Goal: Information Seeking & Learning: Learn about a topic

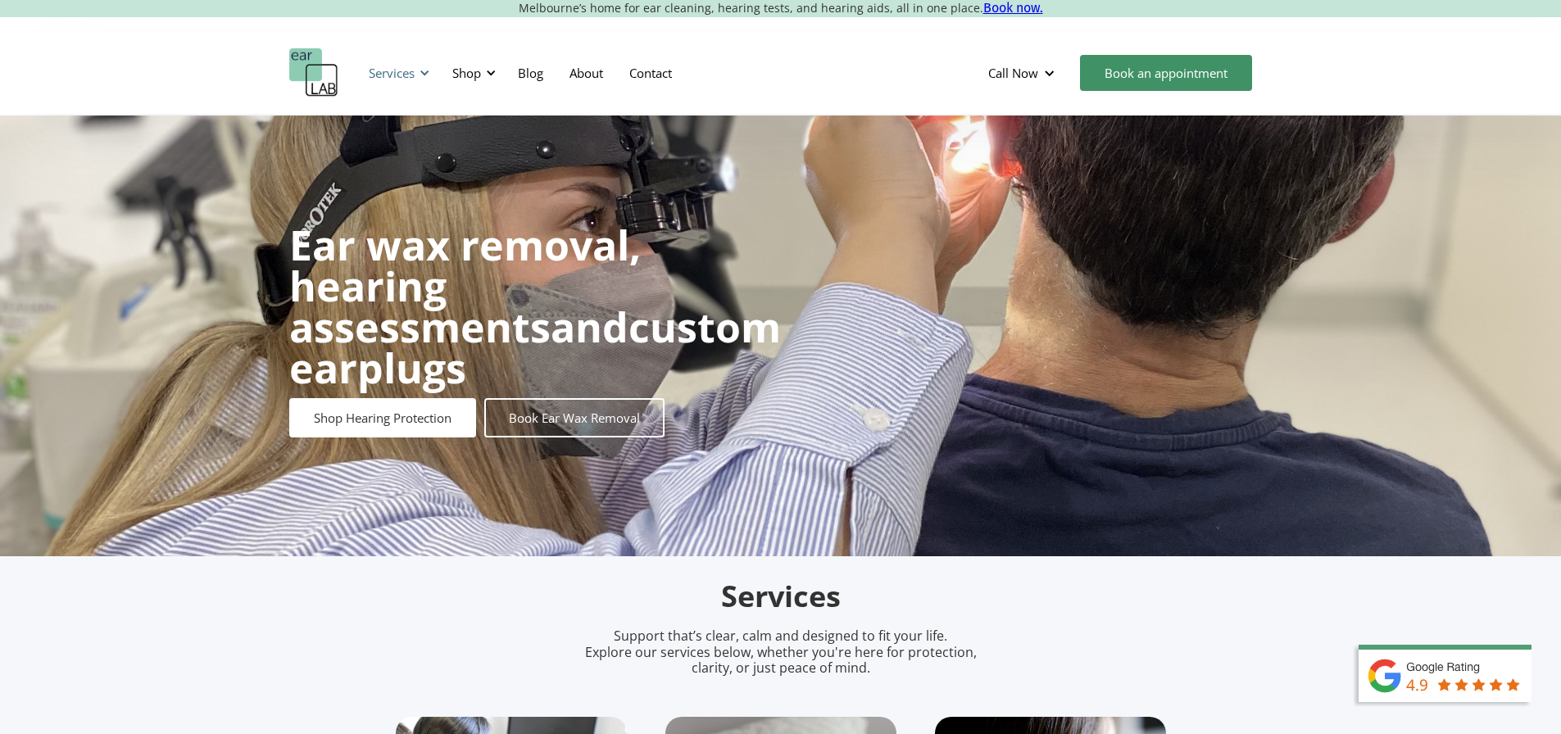
click at [412, 75] on div "Services" at bounding box center [392, 73] width 46 height 16
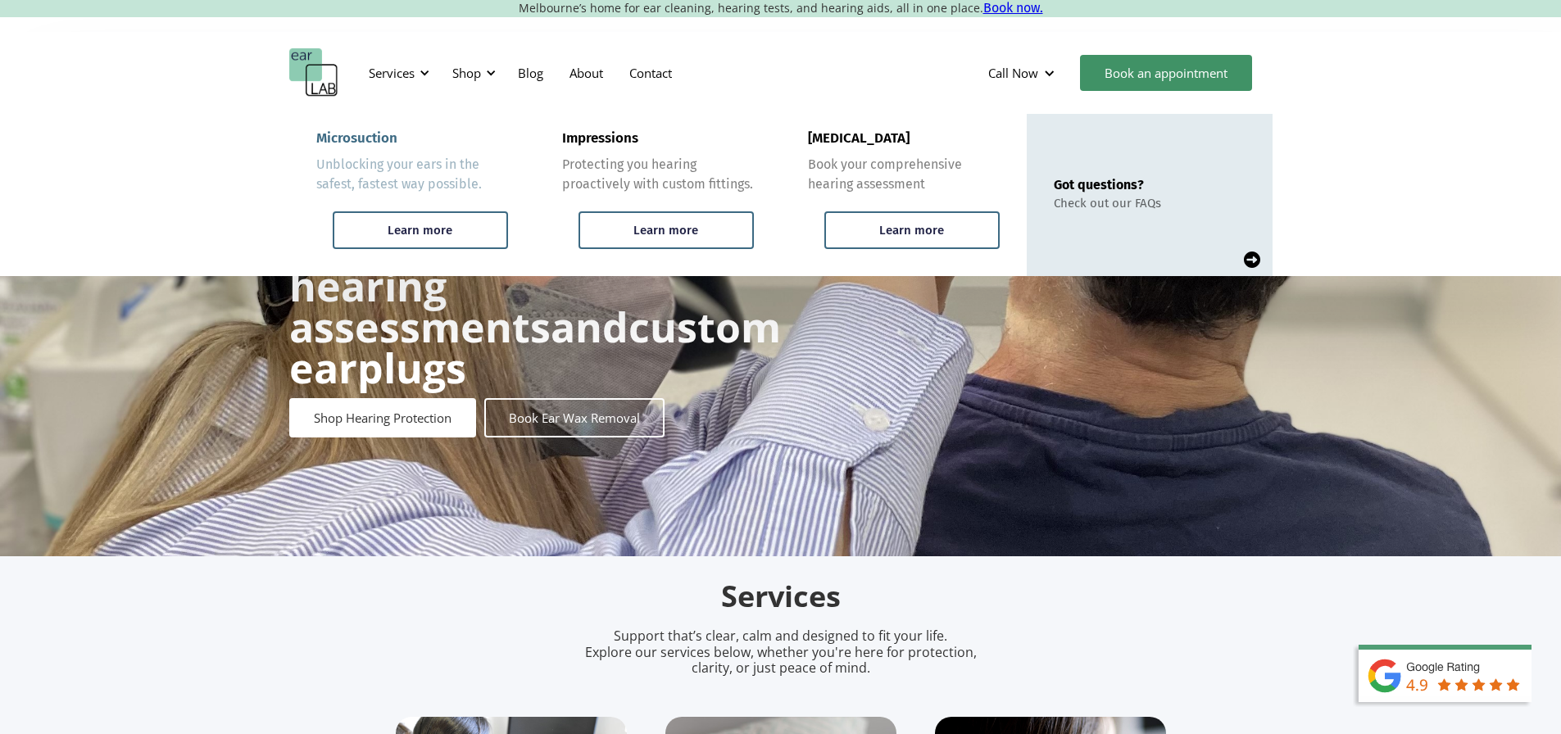
click at [423, 176] on div "Unblocking your ears in the safest, fastest way possible." at bounding box center [412, 174] width 192 height 39
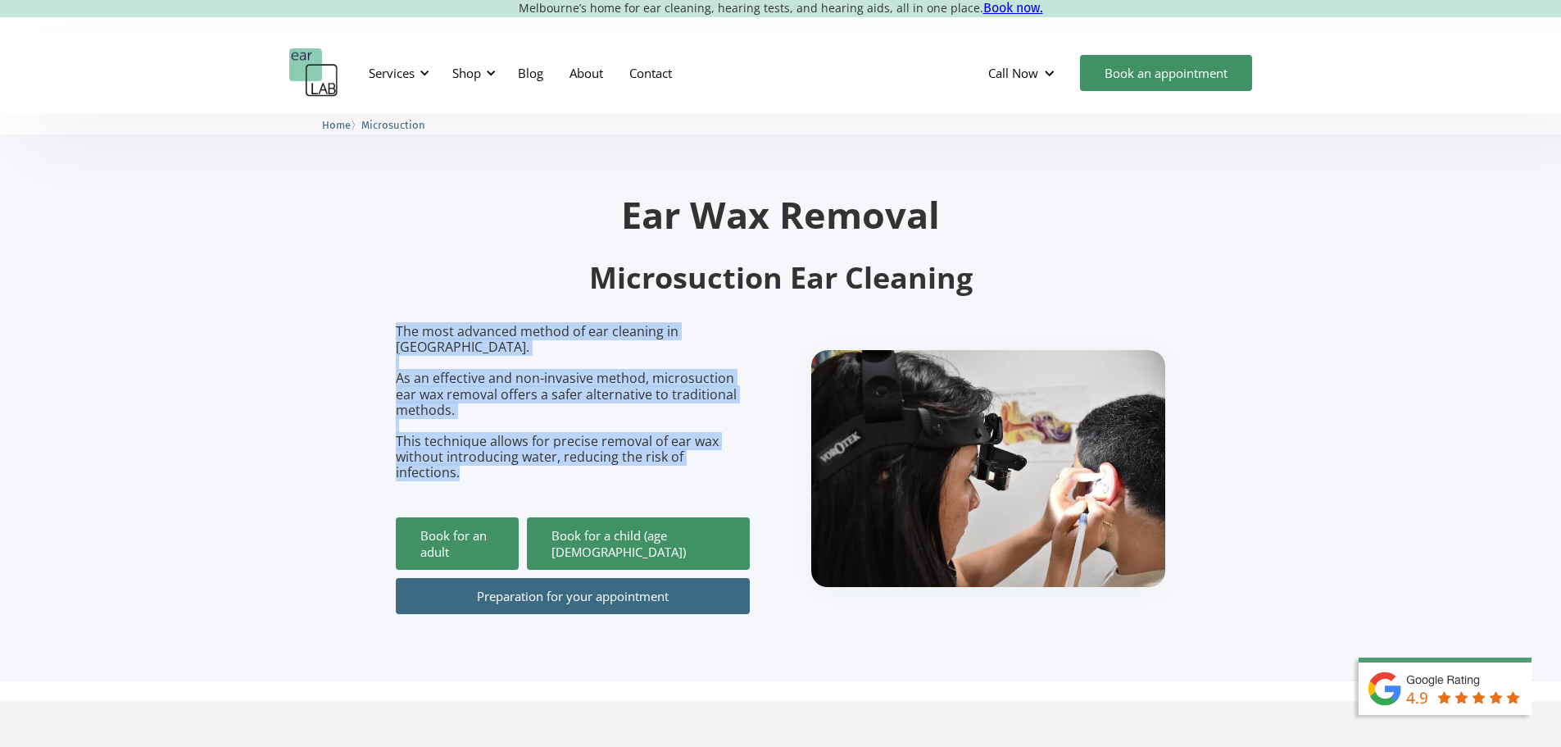
drag, startPoint x: 387, startPoint y: 330, endPoint x: 753, endPoint y: 440, distance: 382.4
click at [753, 440] on section "Ear Wax Removal Microsuction Ear Cleaning The most advanced method of ear clean…" at bounding box center [780, 397] width 1561 height 566
click at [753, 425] on div "The most advanced method of ear cleaning in Melbourne. As an effective and non-…" at bounding box center [781, 469] width 770 height 290
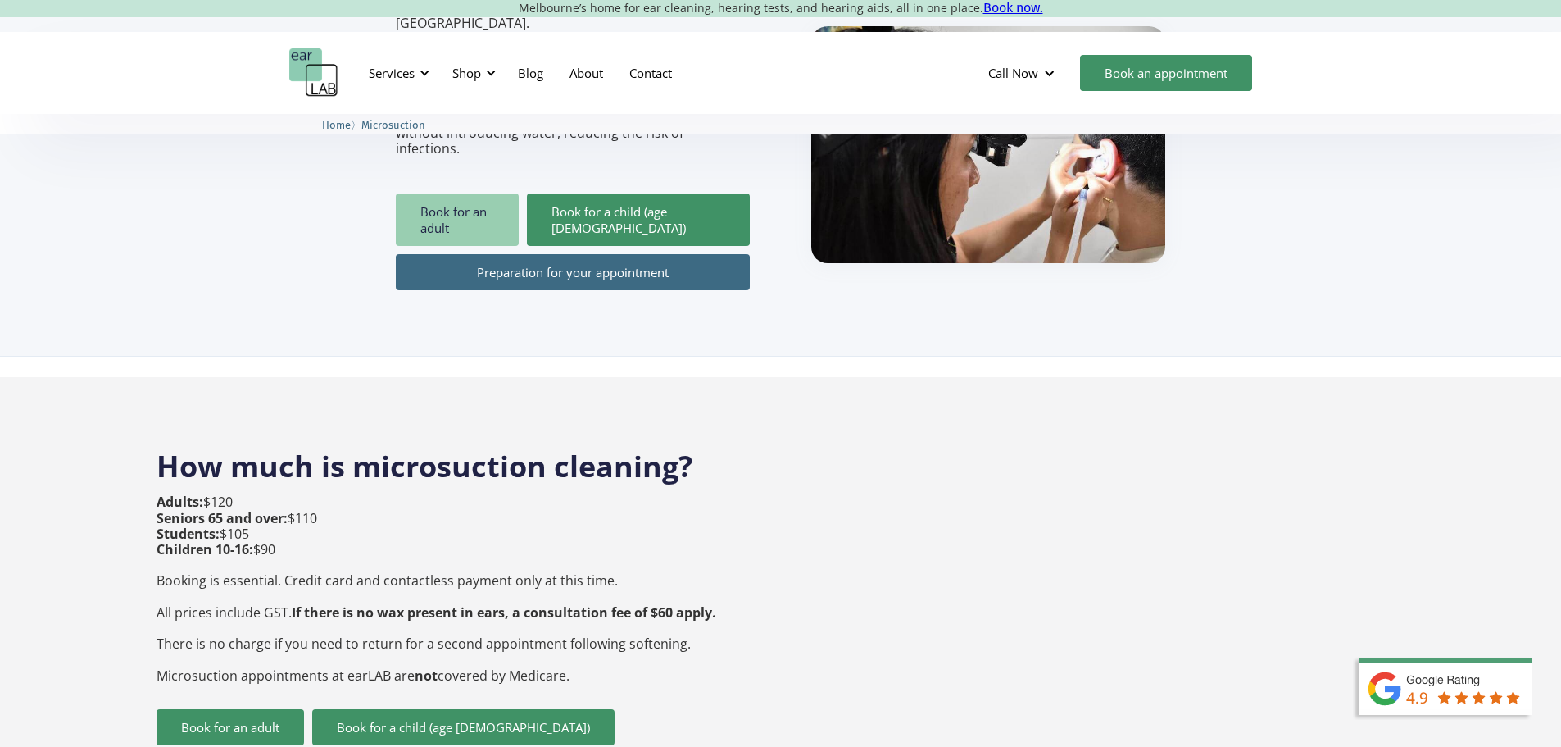
scroll to position [328, 0]
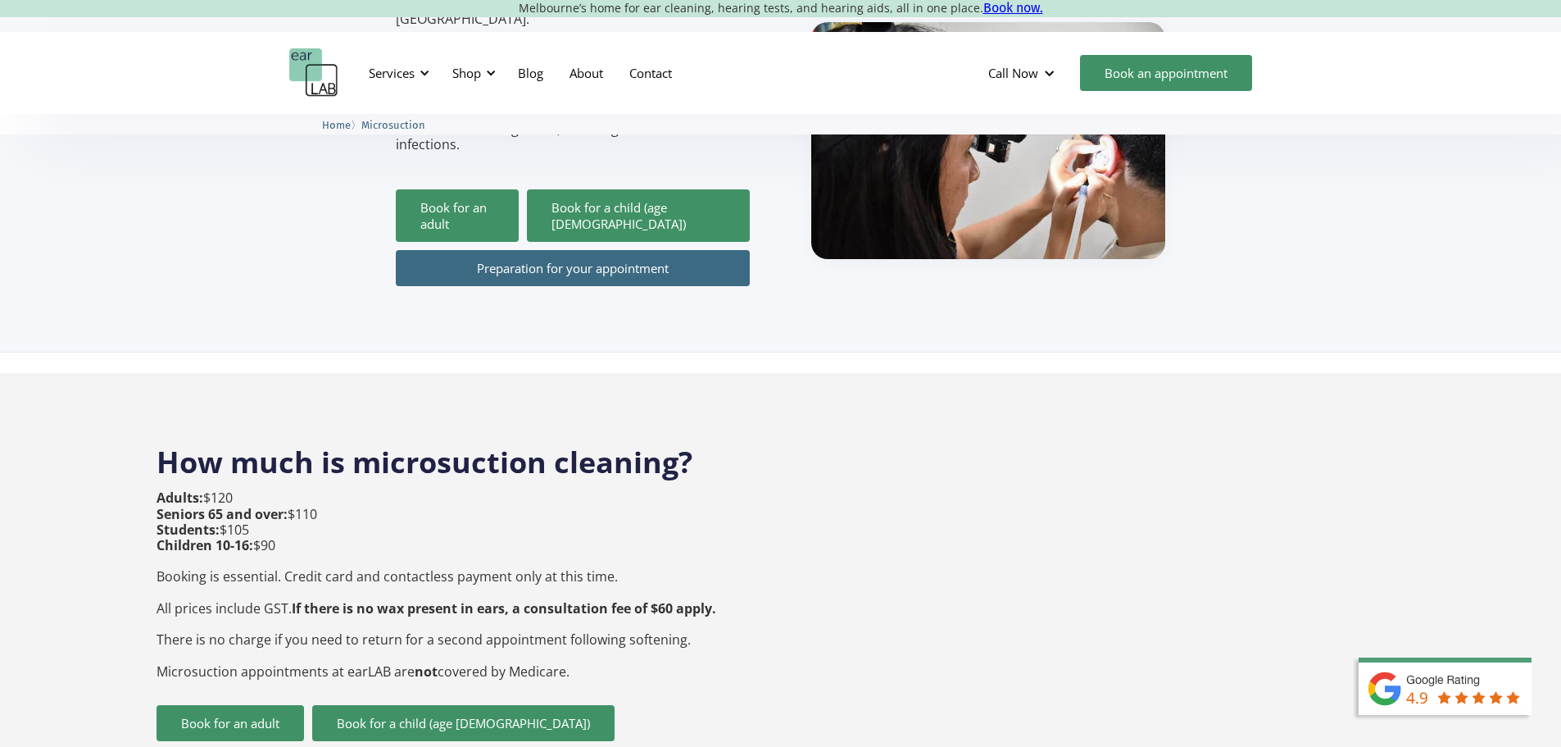
drag, startPoint x: 163, startPoint y: 432, endPoint x: 582, endPoint y: 645, distance: 469.9
click at [582, 645] on p "Adults: $120 Seniors 65 and over: $110 Students: $105 Children 10-16: $90 Booki…" at bounding box center [437, 584] width 560 height 188
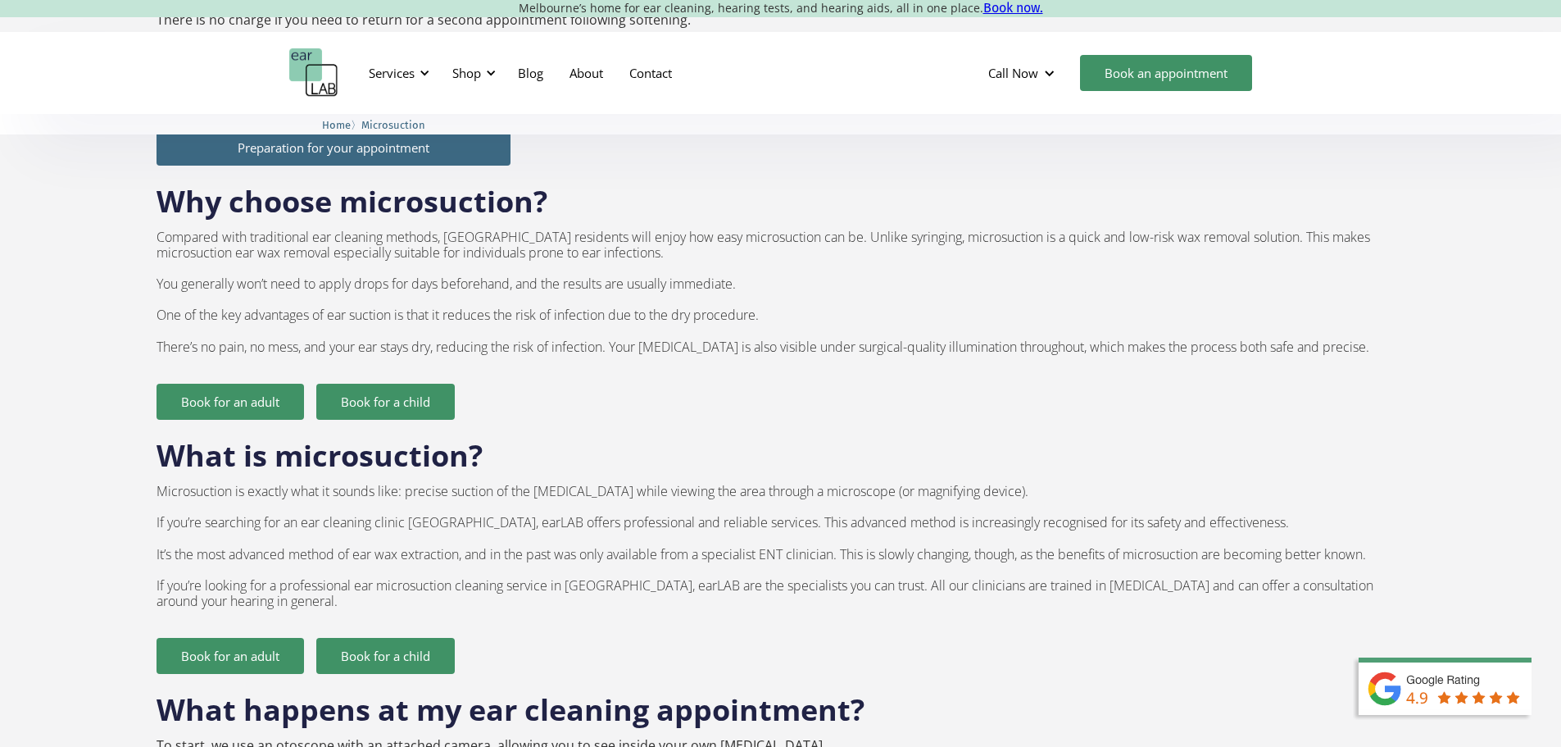
scroll to position [983, 0]
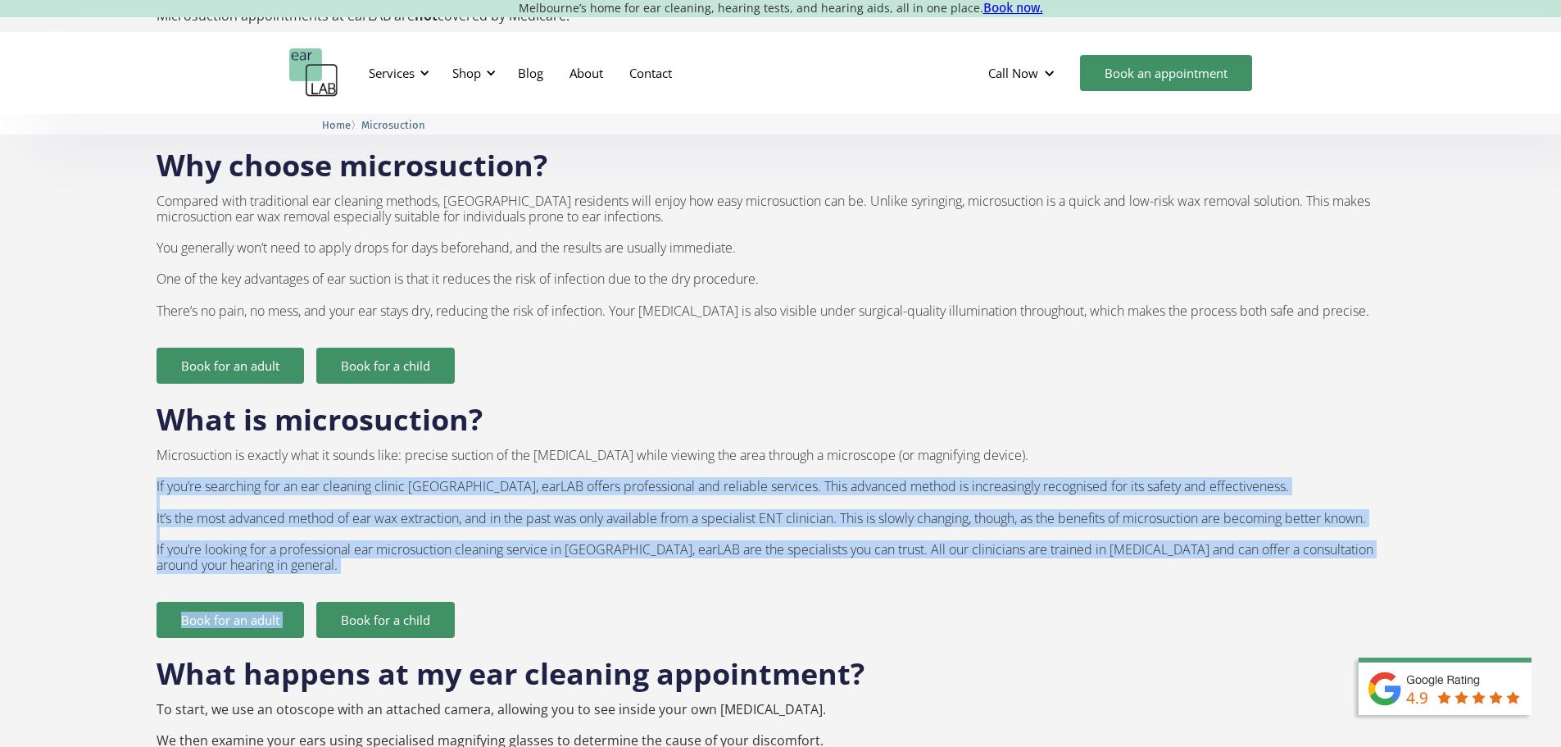
drag, startPoint x: 325, startPoint y: 542, endPoint x: 127, endPoint y: 451, distance: 218.2
drag, startPoint x: 135, startPoint y: 449, endPoint x: 355, endPoint y: 533, distance: 235.0
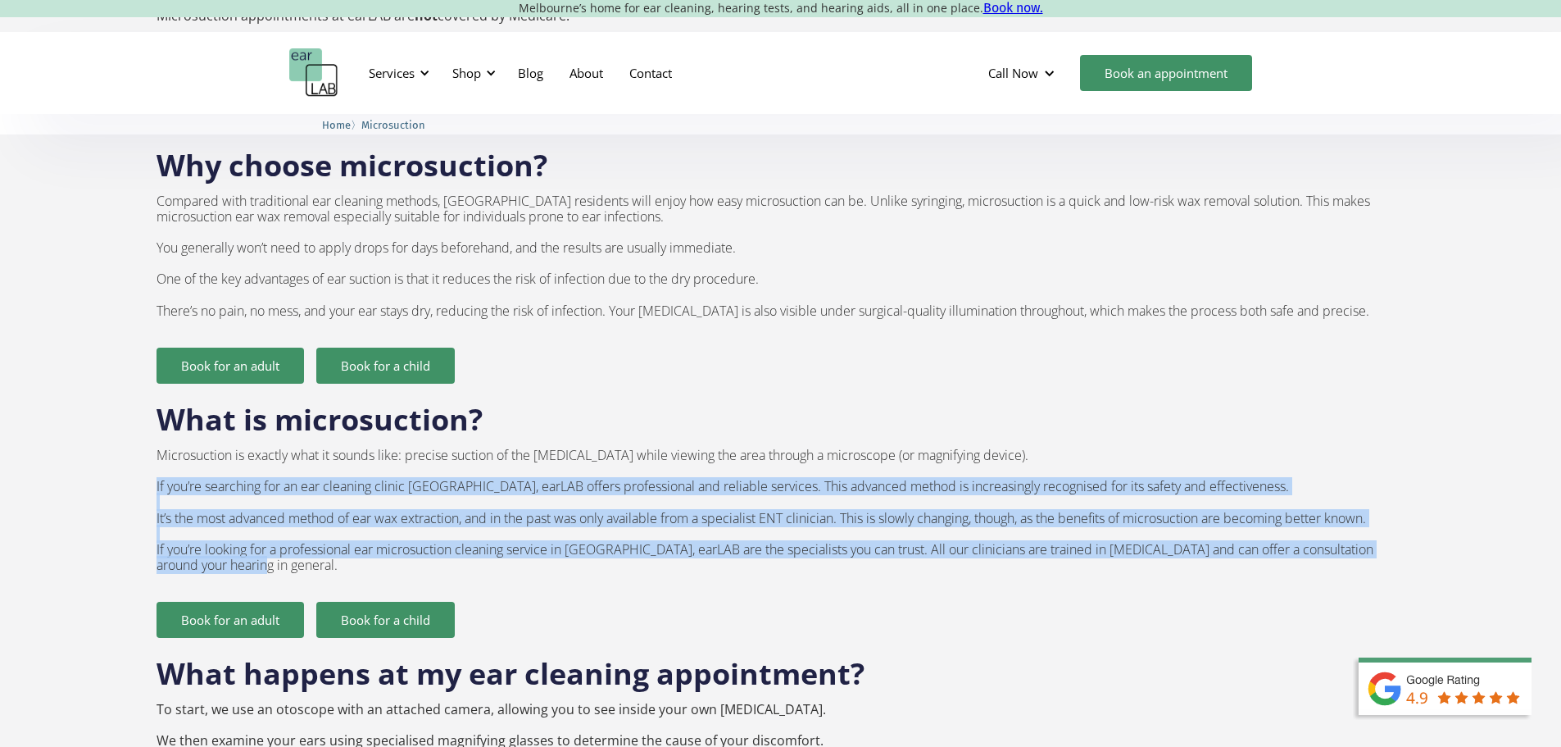
click at [355, 533] on p "Microsuction is exactly what it sounds like: precise suction of the ear canal w…" at bounding box center [781, 510] width 1249 height 126
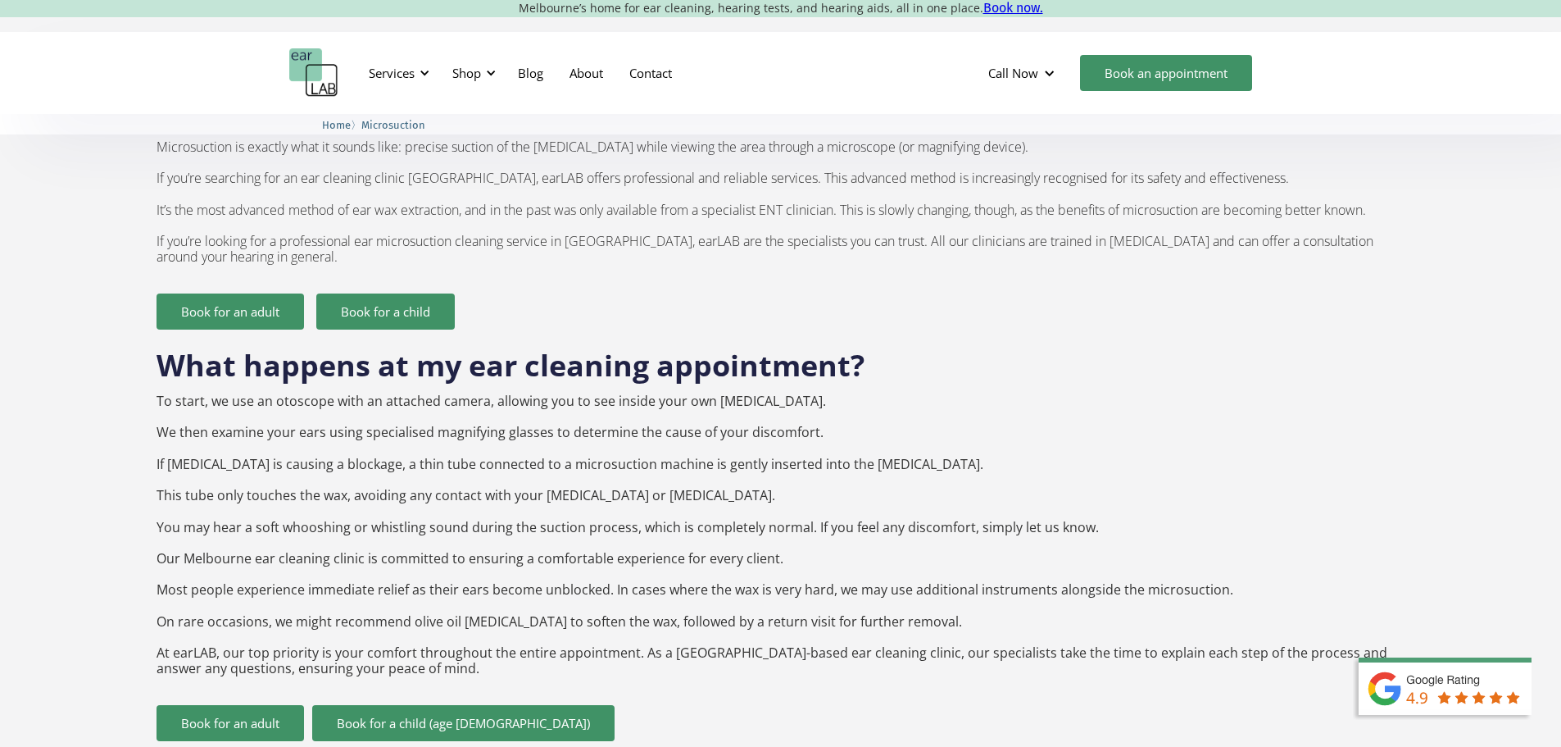
scroll to position [1311, 0]
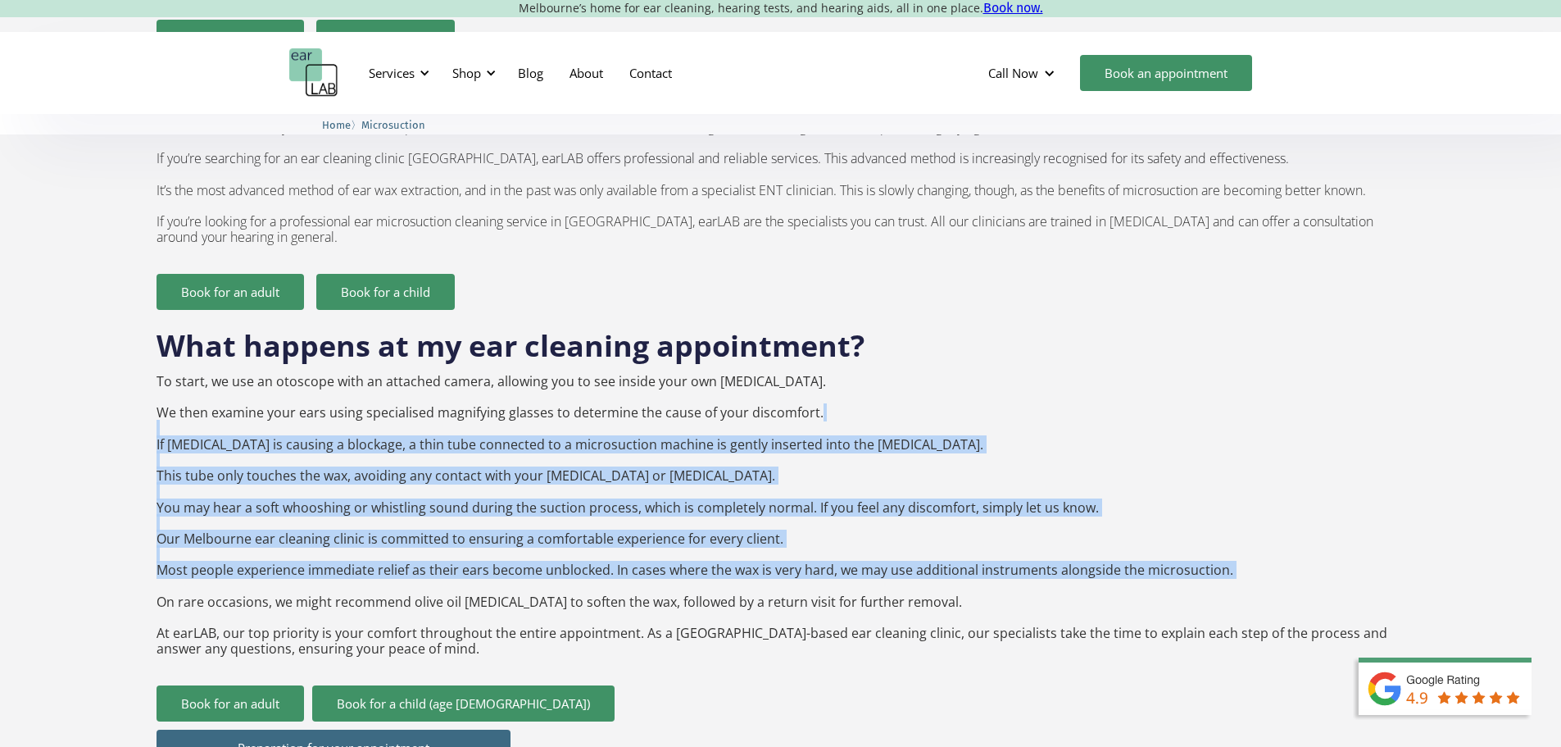
drag, startPoint x: 148, startPoint y: 397, endPoint x: 145, endPoint y: 557, distance: 159.8
click at [147, 557] on div "How much is microsuction cleaning? Adults: $120 Seniors 65 and over: $110 Stude…" at bounding box center [780, 696] width 1561 height 2541
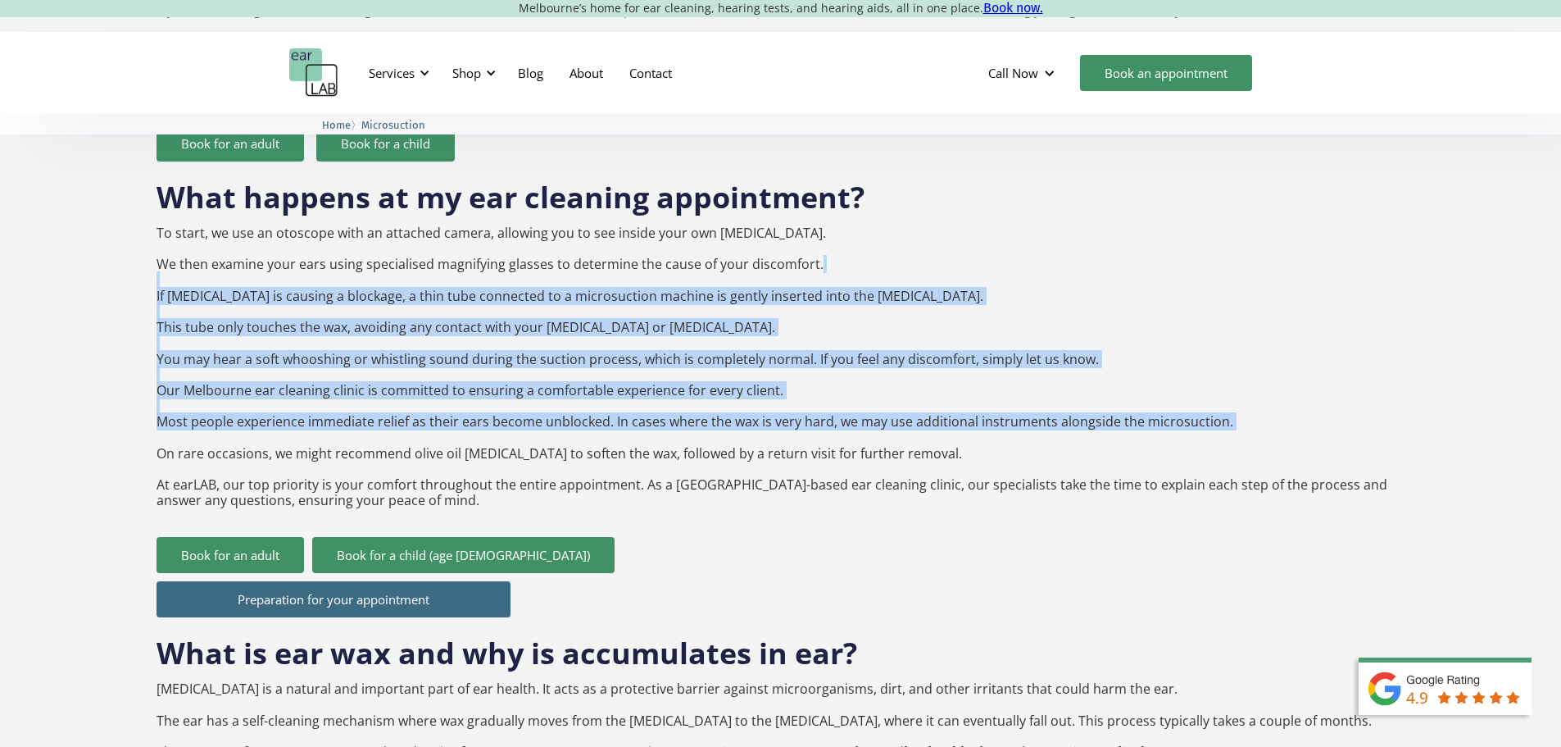
scroll to position [1557, 0]
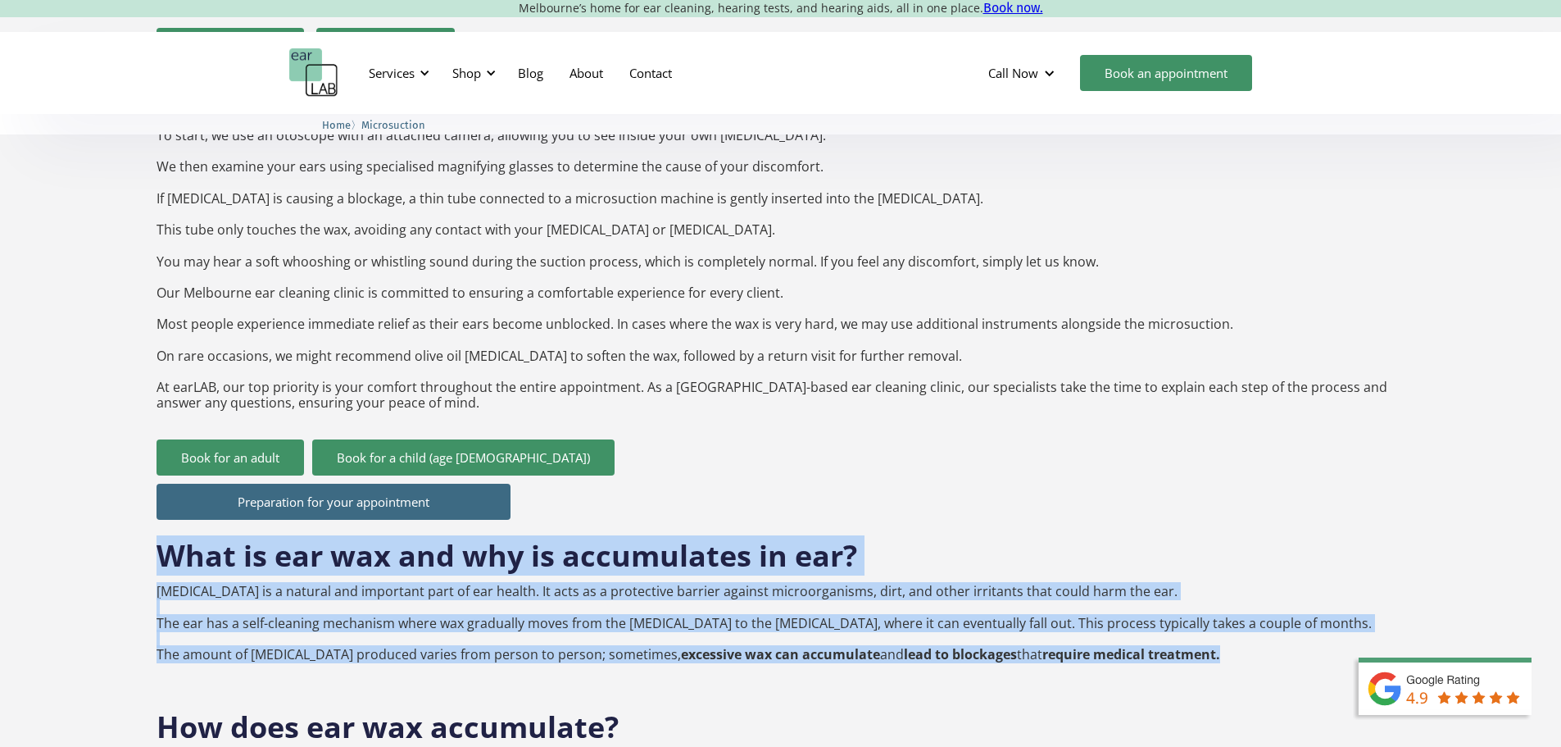
drag, startPoint x: 160, startPoint y: 525, endPoint x: 160, endPoint y: 644, distance: 118.8
click at [160, 644] on div "What is ear wax and why is accumulates in ear? Earwax is a natural and importan…" at bounding box center [781, 605] width 1249 height 171
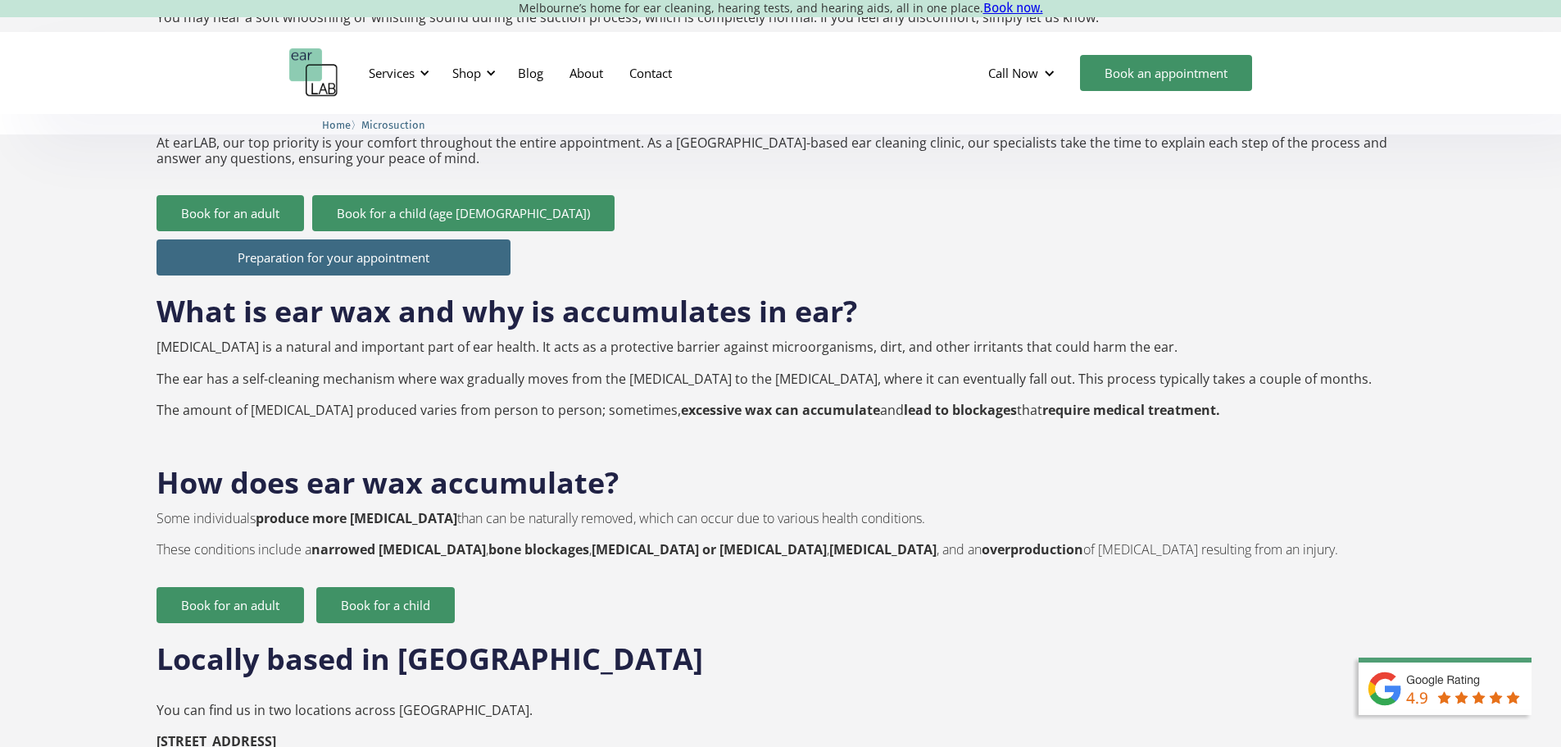
scroll to position [1803, 0]
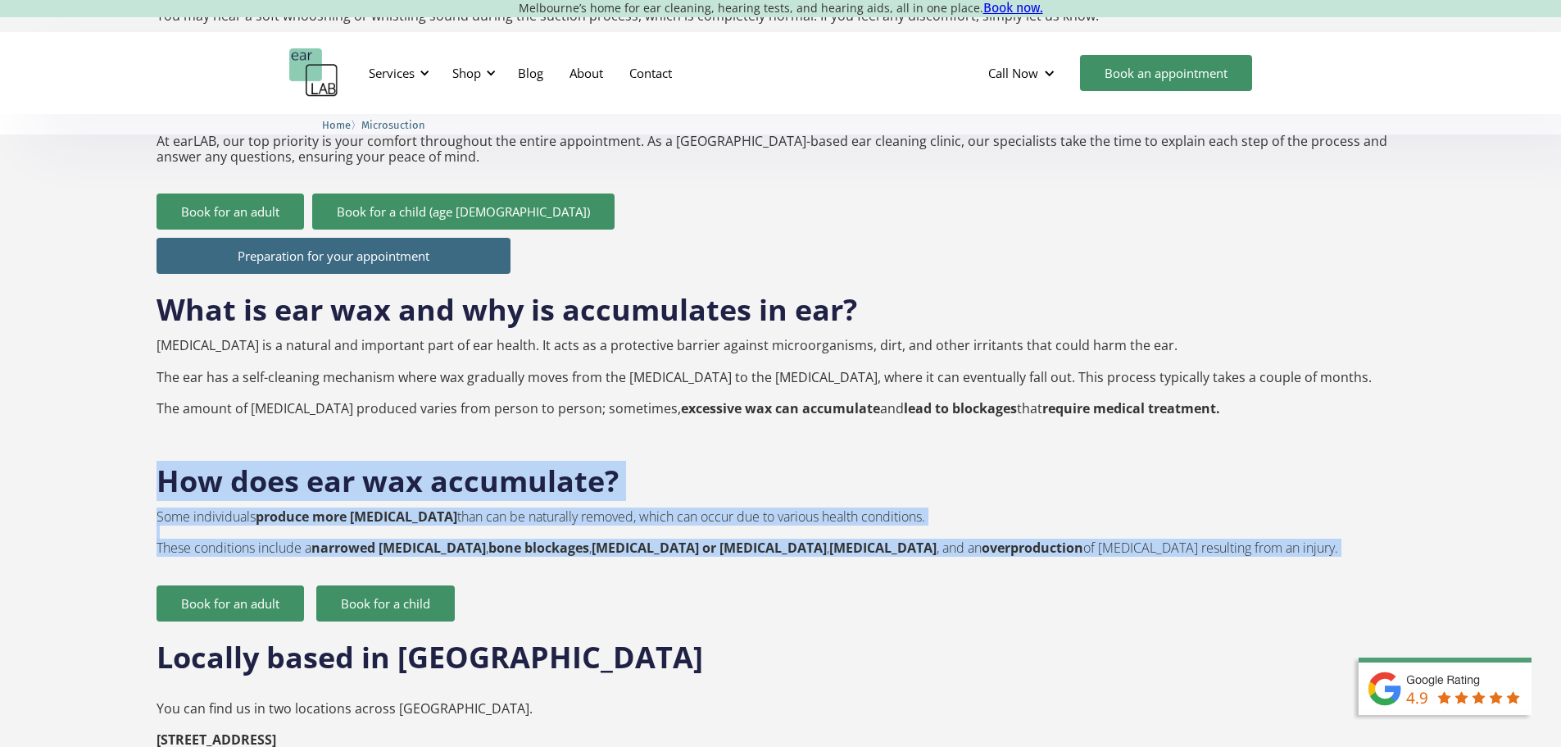
drag, startPoint x: 161, startPoint y: 451, endPoint x: 144, endPoint y: 559, distance: 109.4
click at [144, 559] on div "How much is microsuction cleaning? Adults: $120 Seniors 65 and over: $110 Stude…" at bounding box center [780, 205] width 1561 height 2541
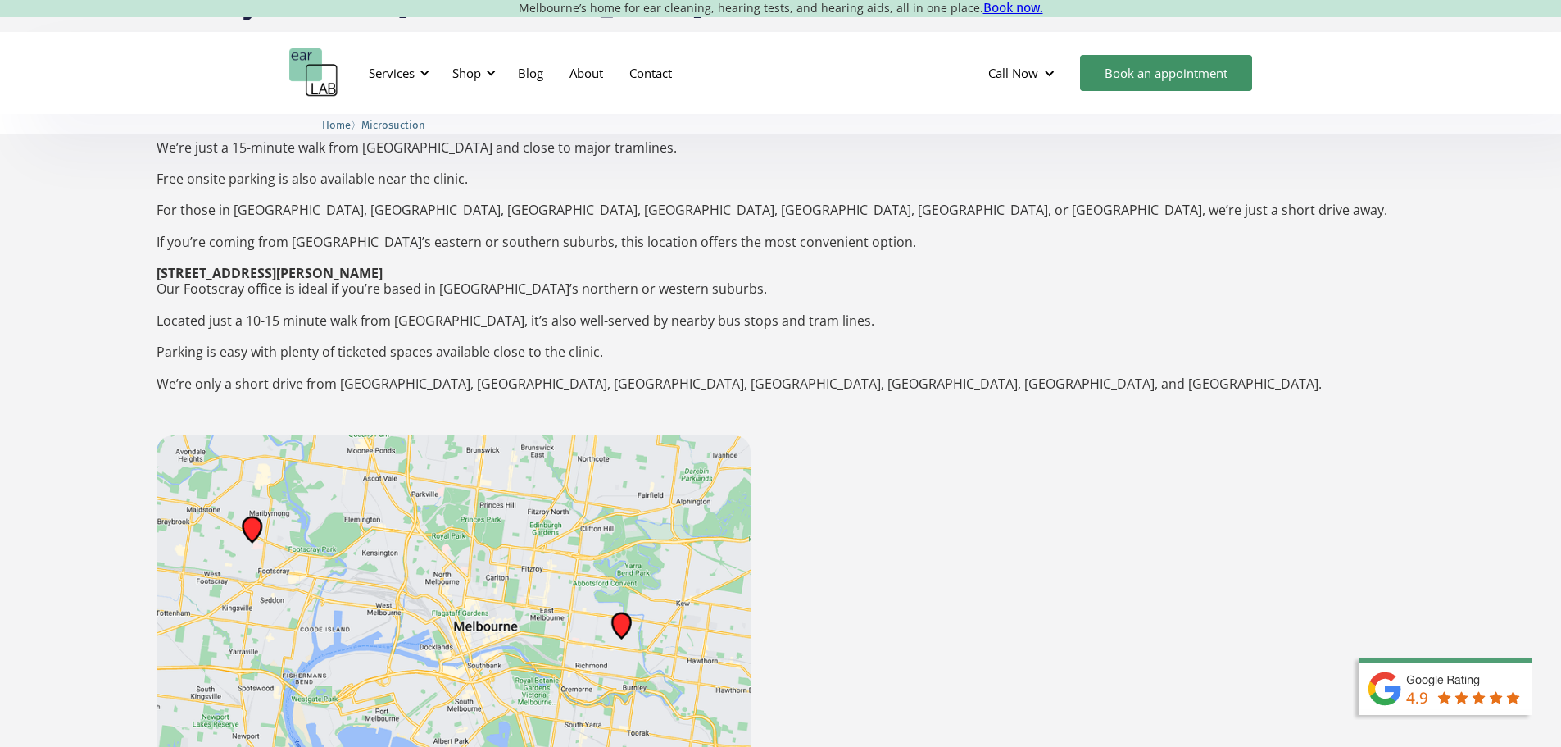
scroll to position [2459, 0]
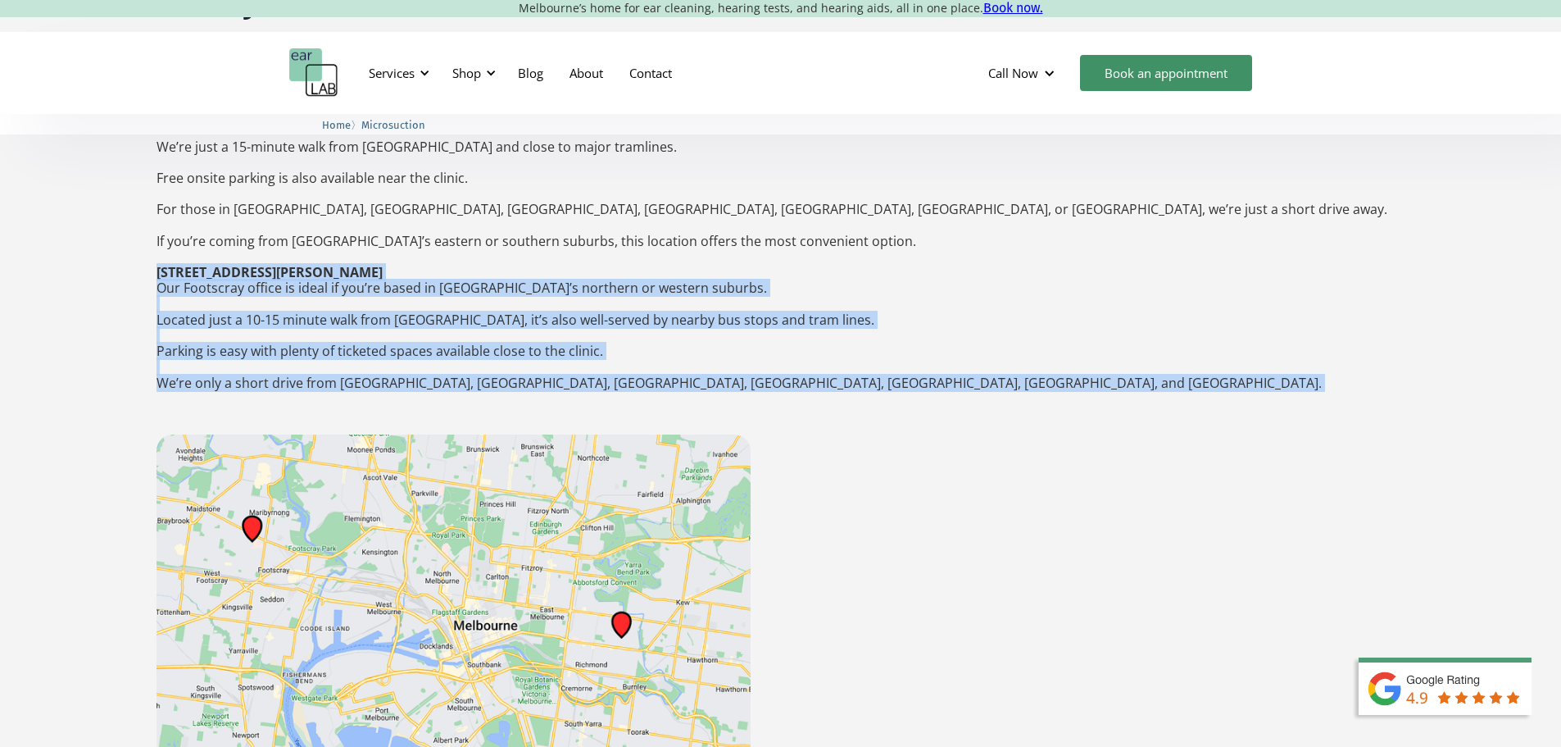
drag, startPoint x: 157, startPoint y: 241, endPoint x: 143, endPoint y: 374, distance: 133.5
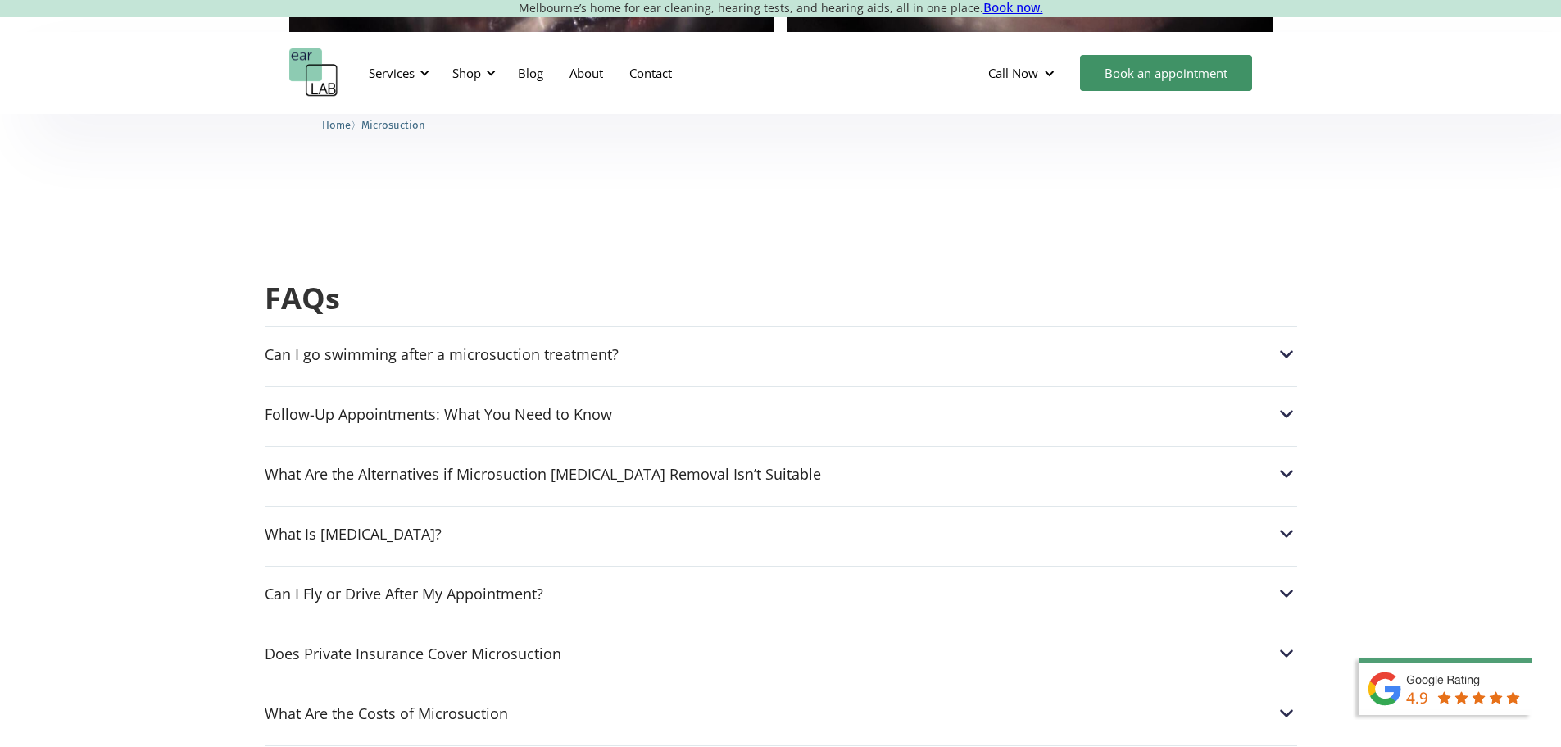
scroll to position [3852, 0]
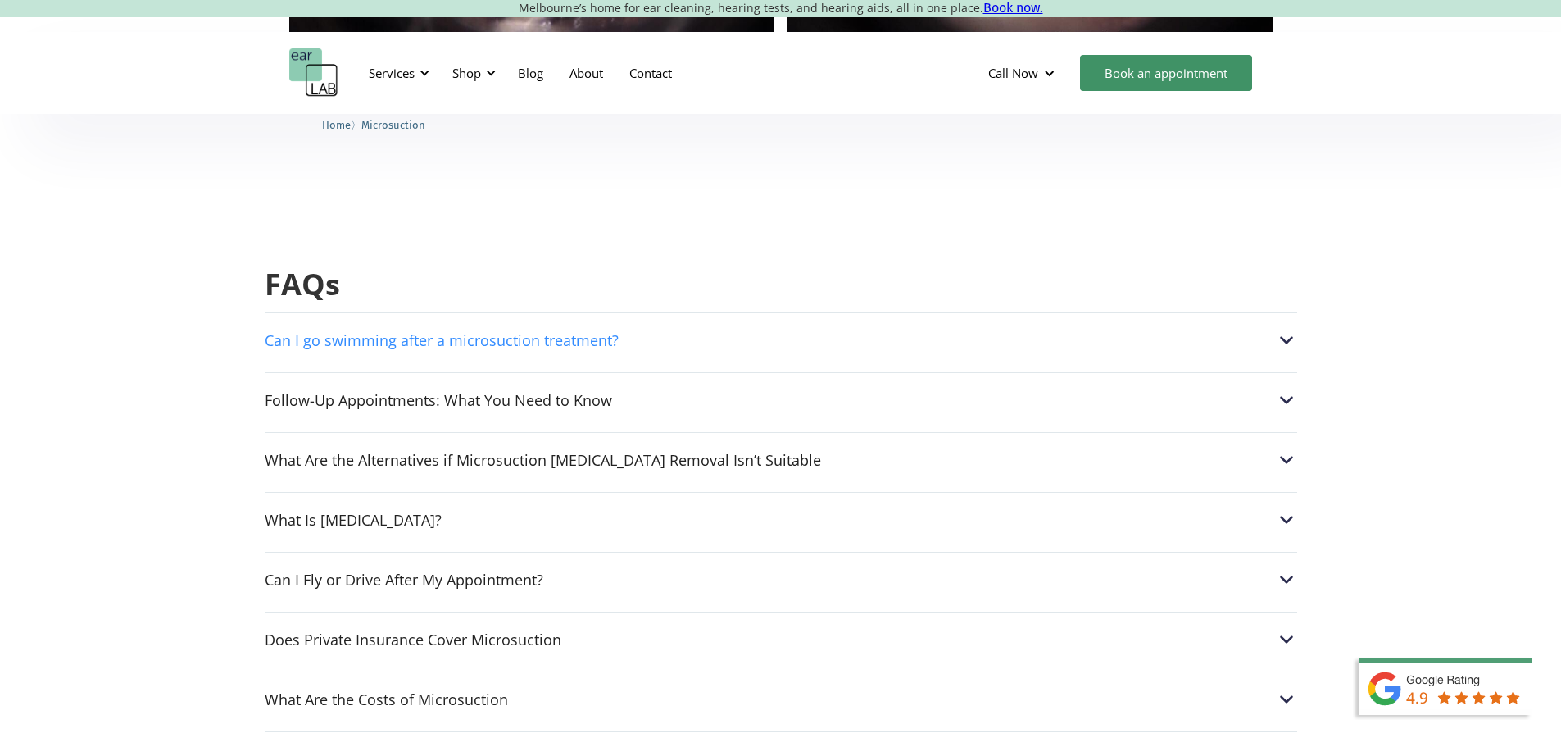
click at [491, 332] on div "Can I go swimming after a microsuction treatment?" at bounding box center [442, 340] width 354 height 16
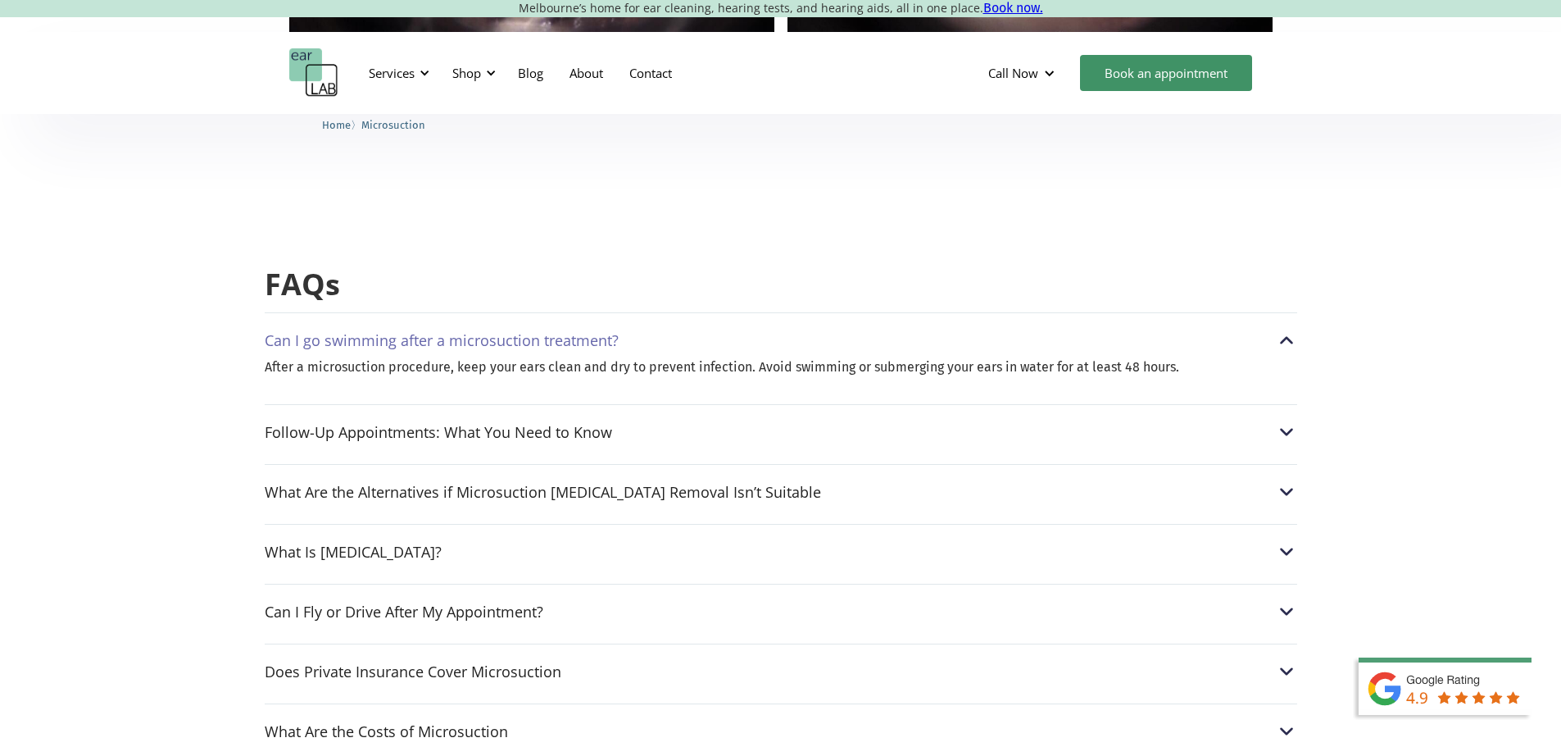
click at [491, 332] on div "Can I go swimming after a microsuction treatment?" at bounding box center [442, 340] width 354 height 16
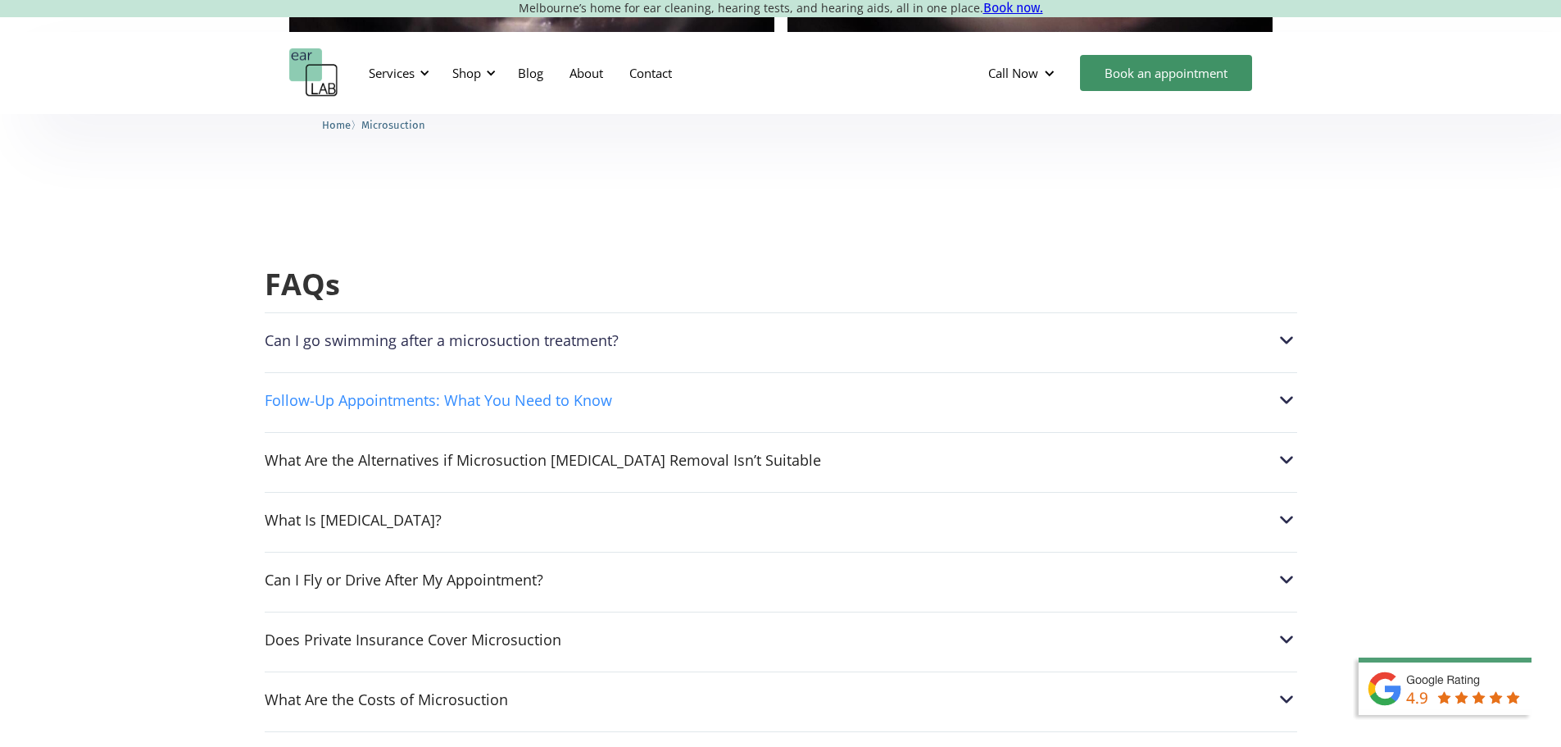
click at [485, 392] on div "Follow-Up Appointments: What You Need to Know" at bounding box center [438, 400] width 347 height 16
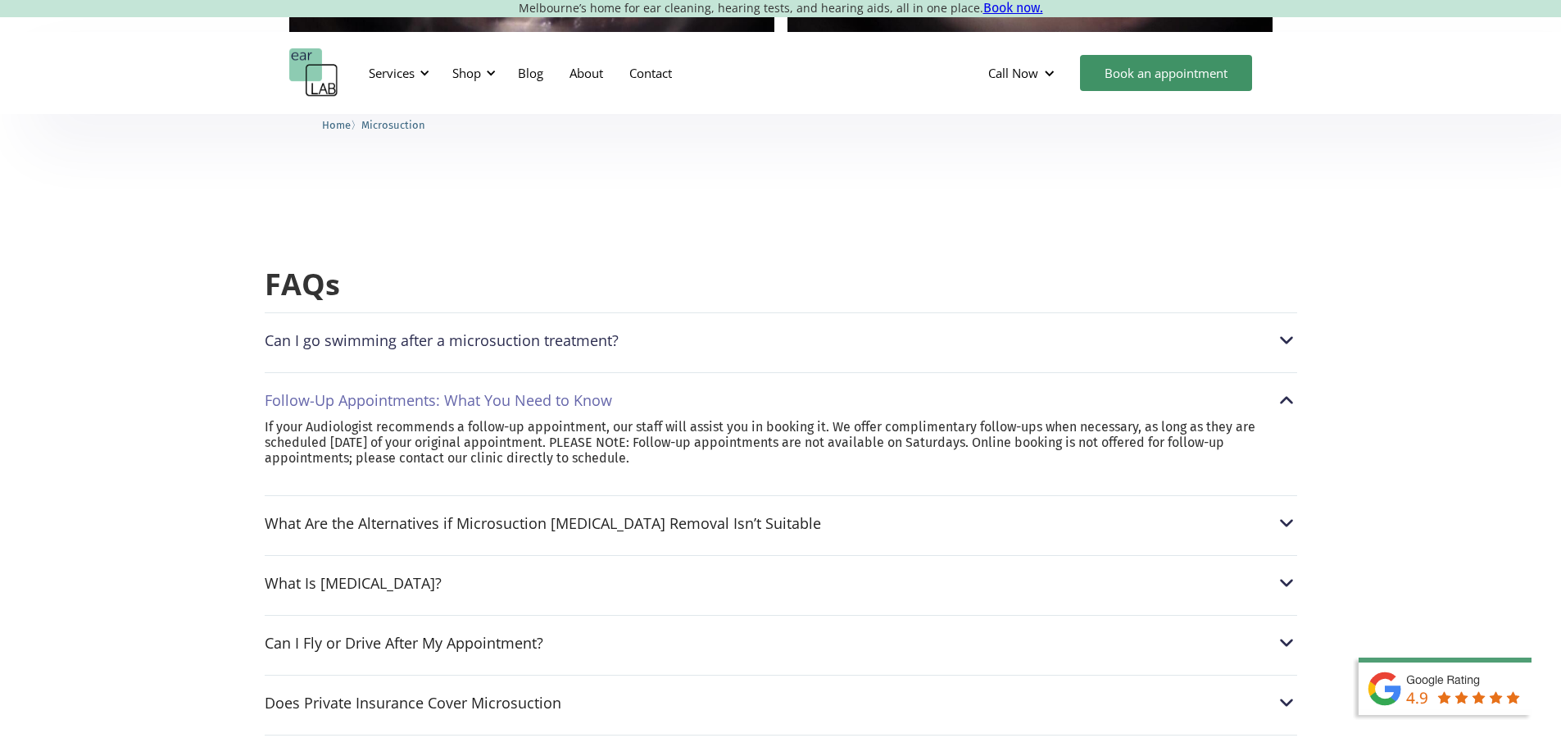
click at [485, 392] on div "Follow-Up Appointments: What You Need to Know" at bounding box center [438, 400] width 347 height 16
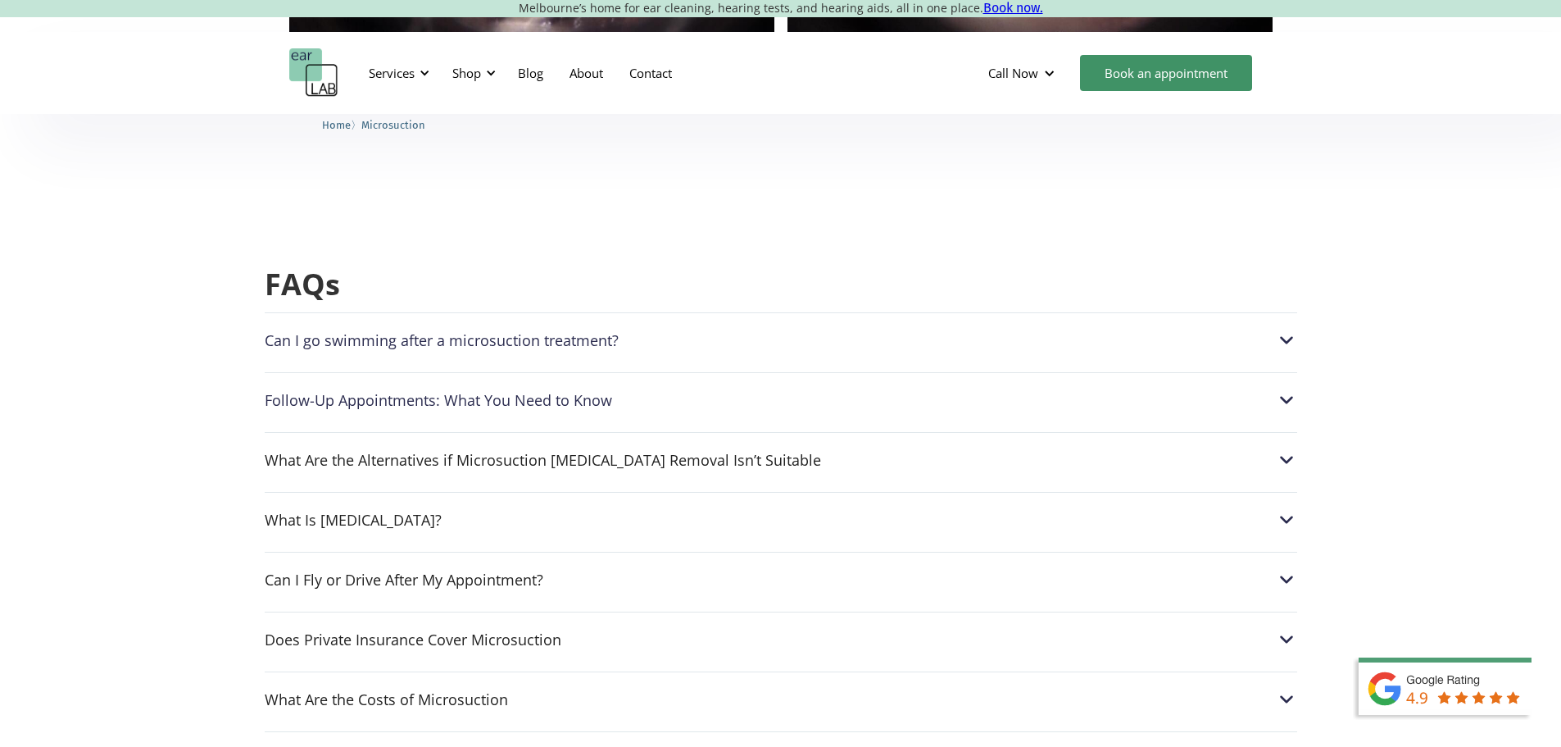
click at [448, 561] on div "Can I Fly or Drive After My Appointment? Yes, microsuction does not touch the i…" at bounding box center [781, 575] width 1033 height 47
click at [471, 552] on div "Can I Fly or Drive After My Appointment? Yes, microsuction does not touch the i…" at bounding box center [781, 575] width 1033 height 47
click at [475, 571] on div "Can I Fly or Drive After My Appointment?" at bounding box center [404, 579] width 279 height 16
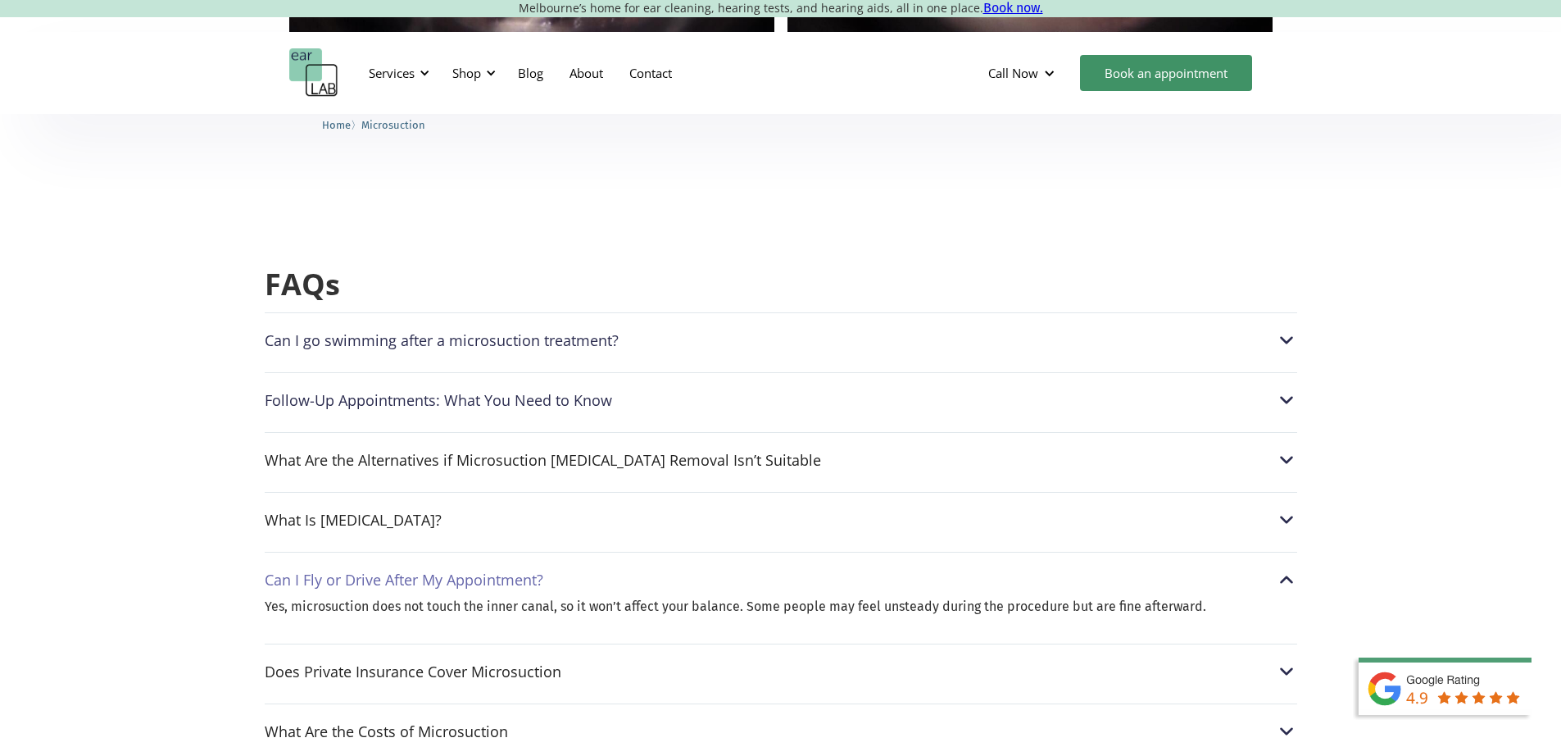
click at [475, 571] on div "Can I Fly or Drive After My Appointment?" at bounding box center [404, 579] width 279 height 16
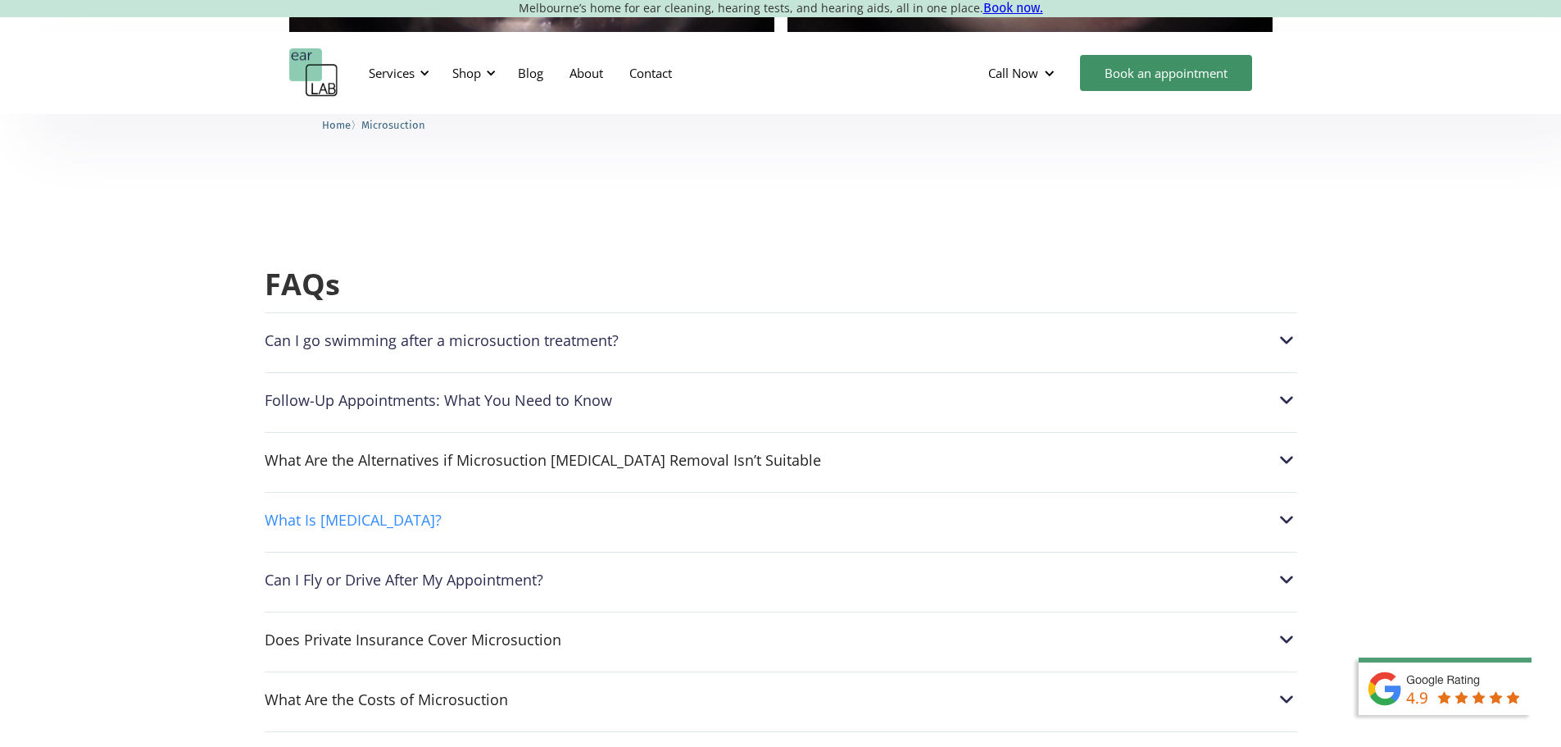
click at [351, 511] on div "What Is Earwax?" at bounding box center [353, 519] width 177 height 16
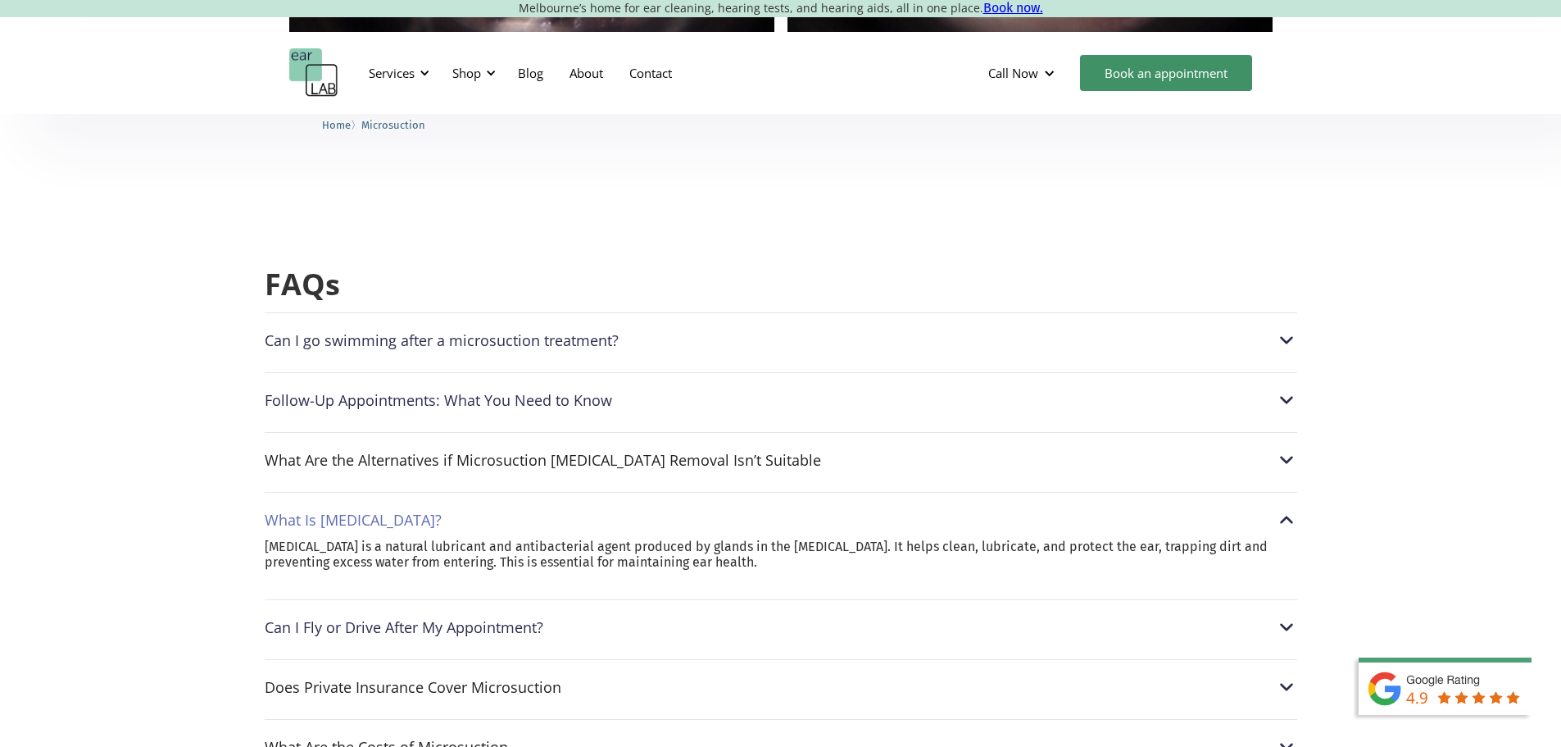
click at [351, 511] on div "What Is Earwax?" at bounding box center [353, 519] width 177 height 16
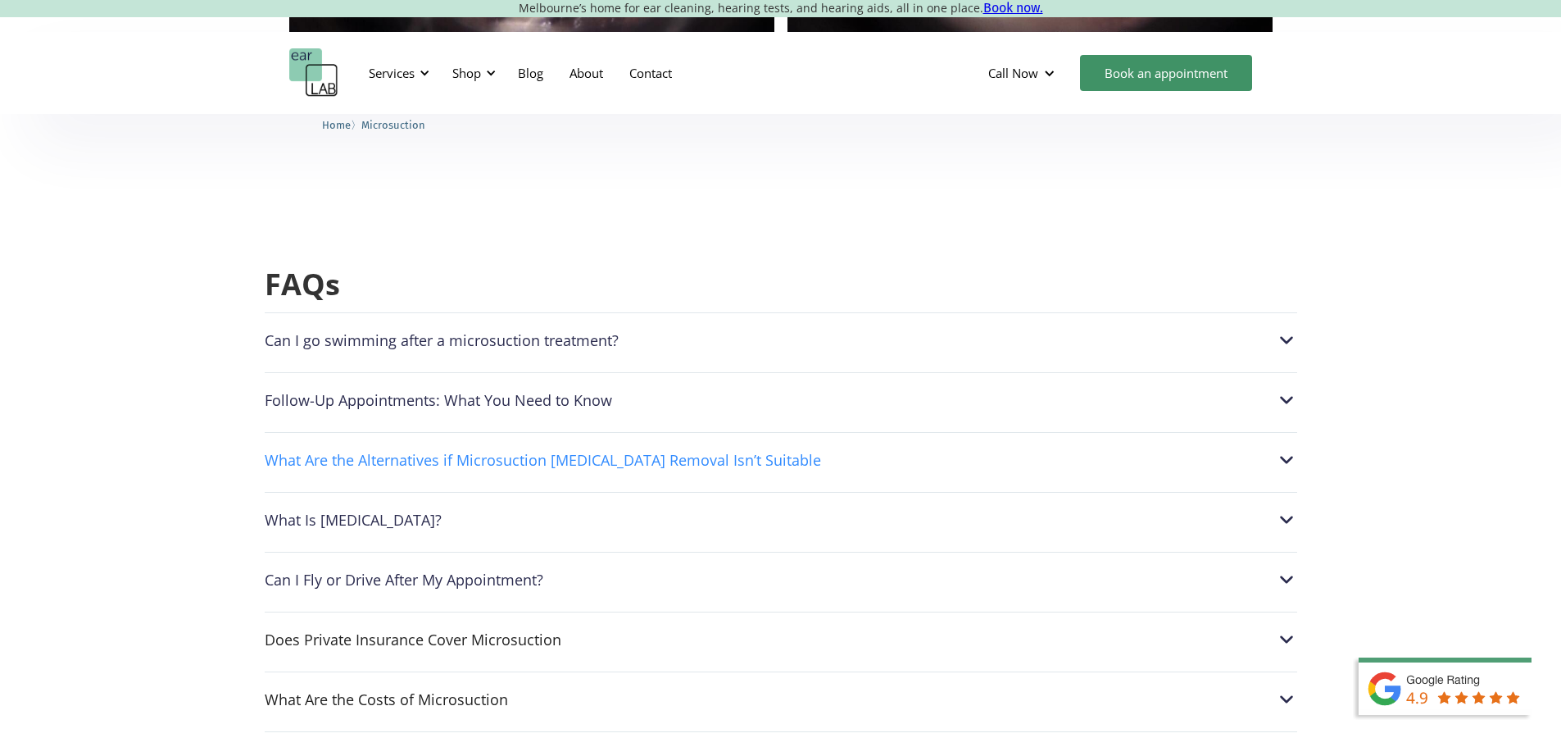
click at [386, 452] on div "What Are the Alternatives if Microsuction Earwax Removal Isn’t Suitable" at bounding box center [543, 460] width 556 height 16
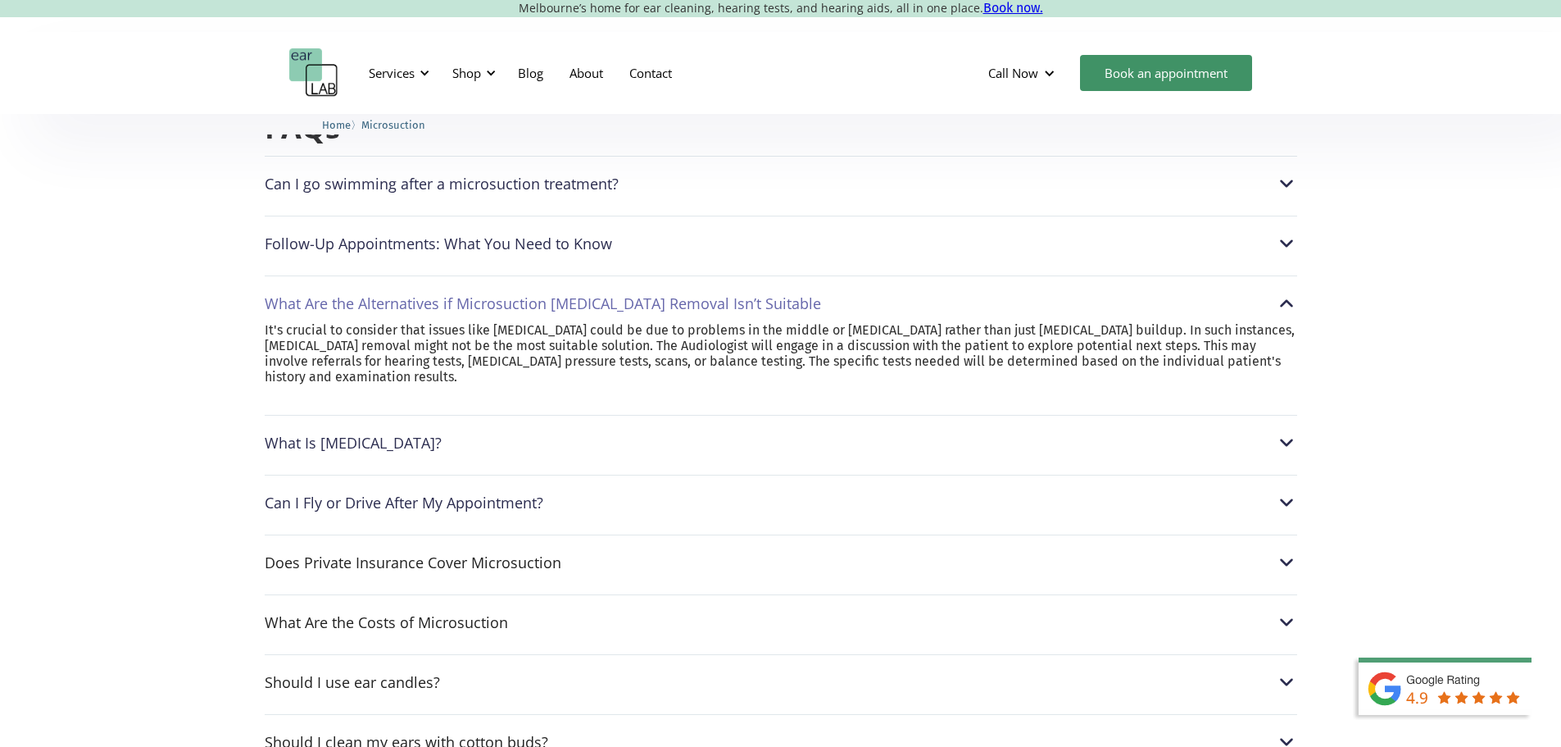
scroll to position [4016, 0]
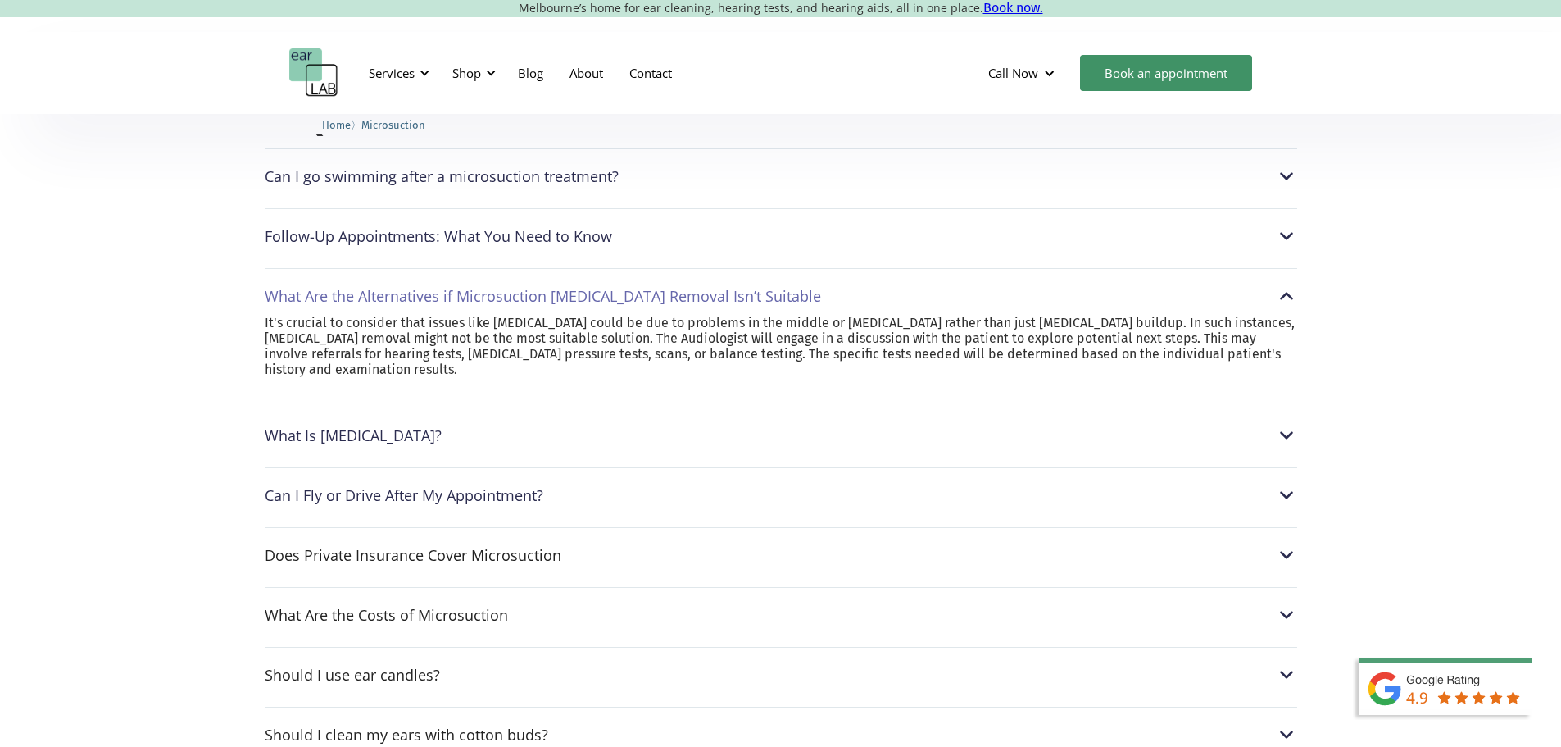
click at [456, 288] on div "What Are the Alternatives if Microsuction Earwax Removal Isn’t Suitable" at bounding box center [543, 296] width 556 height 16
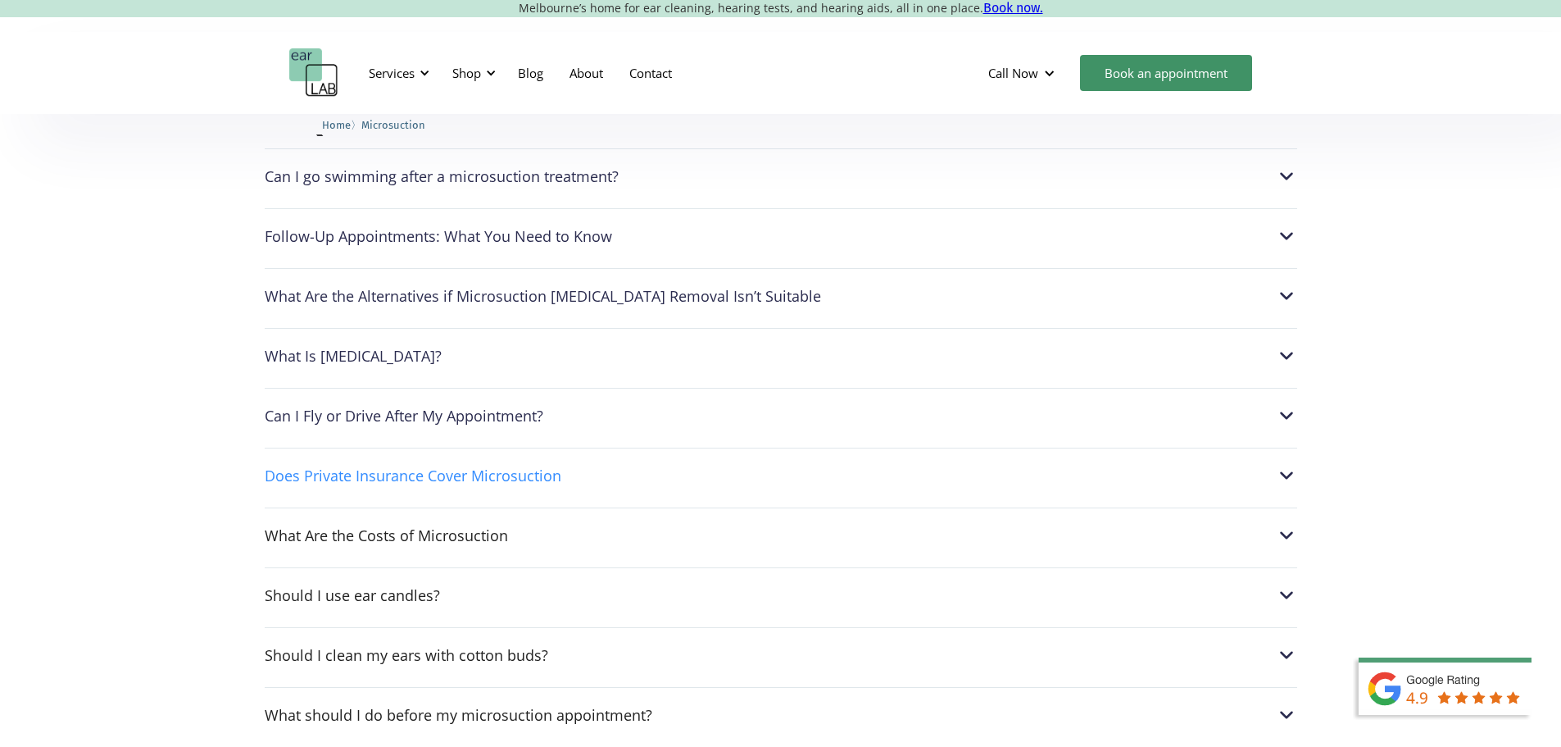
click at [429, 467] on div "Does Private Insurance Cover Microsuction" at bounding box center [413, 475] width 297 height 16
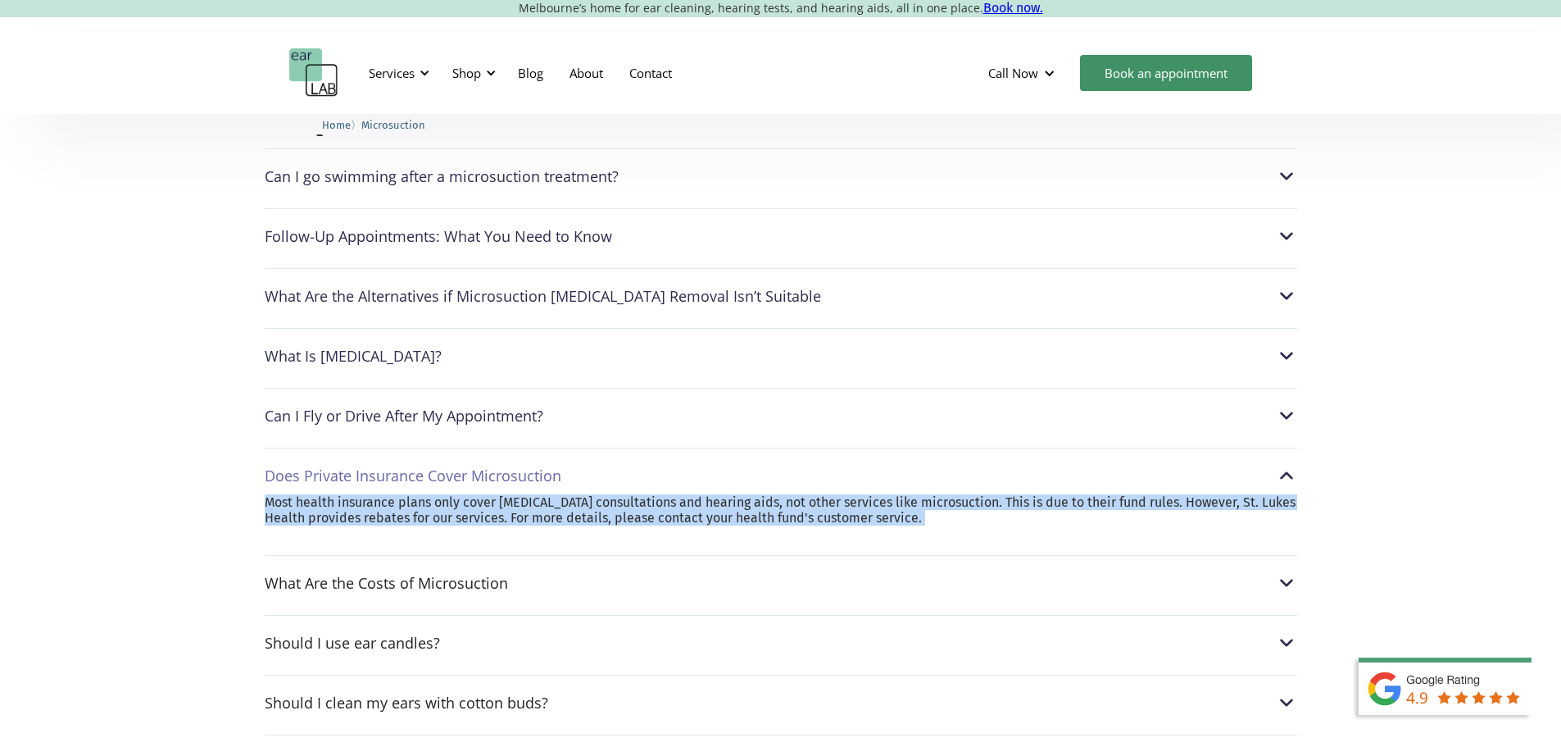
drag, startPoint x: 222, startPoint y: 460, endPoint x: 229, endPoint y: 553, distance: 93.7
click at [229, 553] on div "FAQs Can I go swimming after a microsuction treatment? After a microsuction pro…" at bounding box center [780, 613] width 1561 height 1195
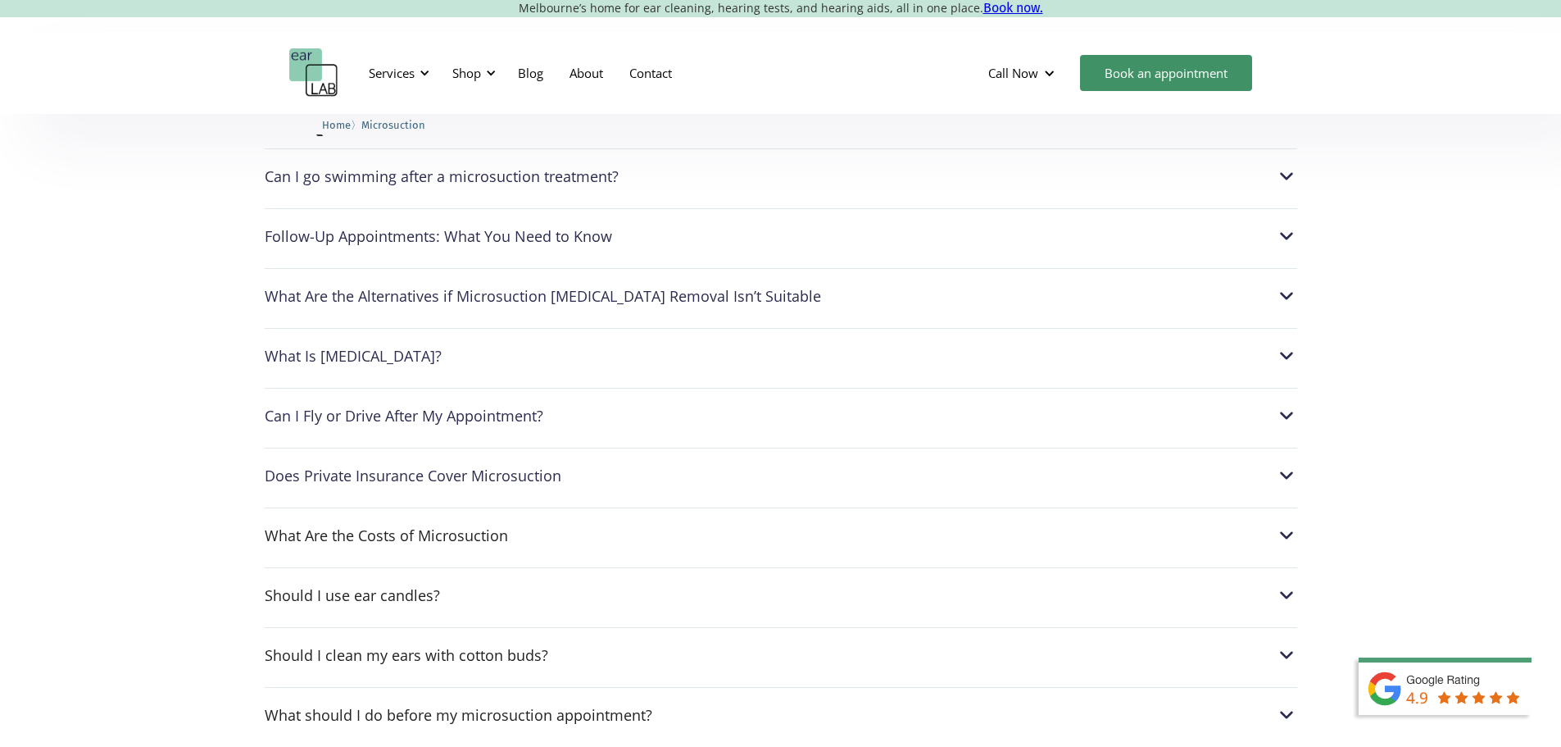
click at [294, 447] on div "Does Private Insurance Cover Microsuction Most health insurance plans only cove…" at bounding box center [781, 470] width 1033 height 47
click at [286, 467] on div "Does Private Insurance Cover Microsuction" at bounding box center [413, 475] width 297 height 16
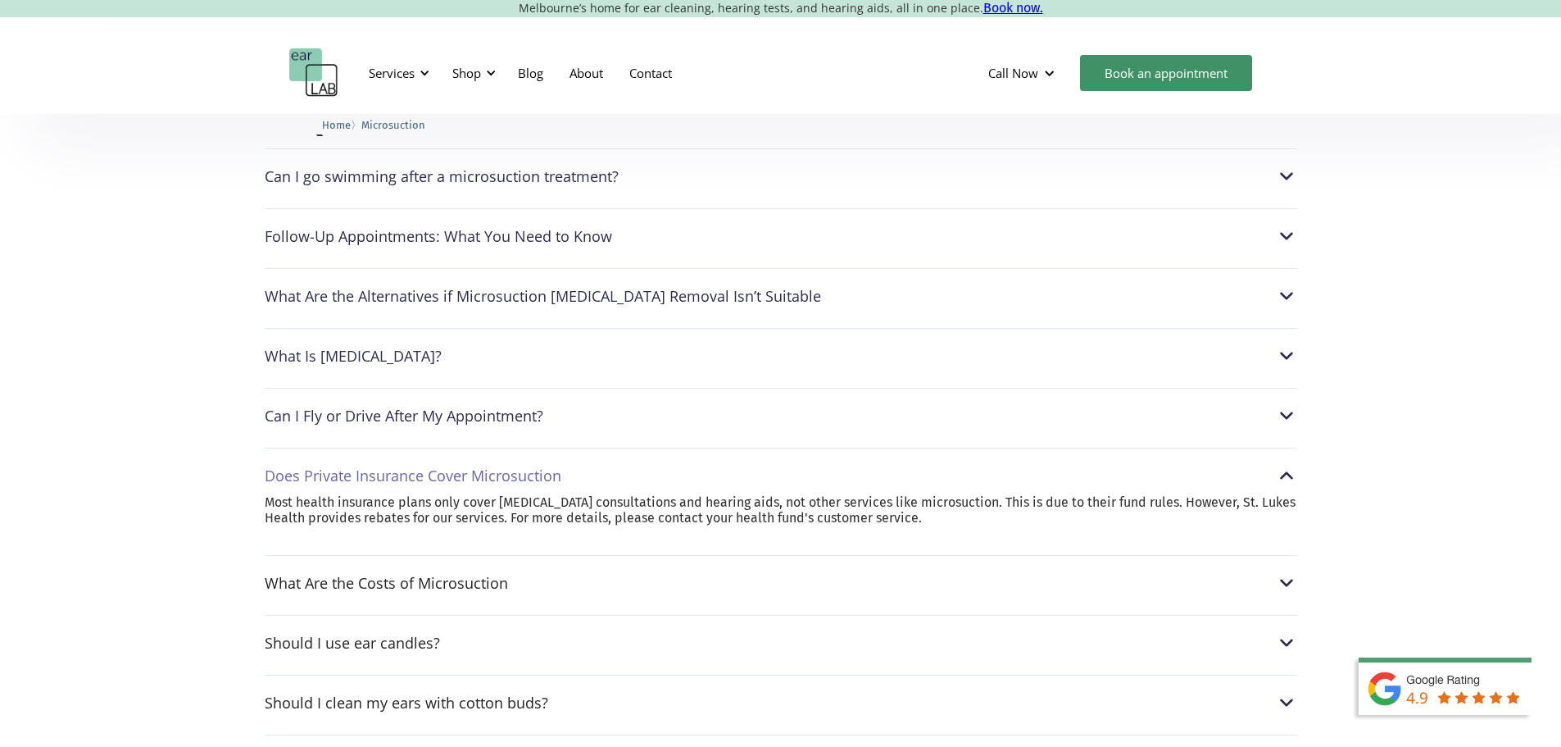
drag, startPoint x: 220, startPoint y: 444, endPoint x: 215, endPoint y: 479, distance: 35.7
click at [215, 479] on div "FAQs Can I go swimming after a microsuction treatment? After a microsuction pro…" at bounding box center [780, 613] width 1561 height 1195
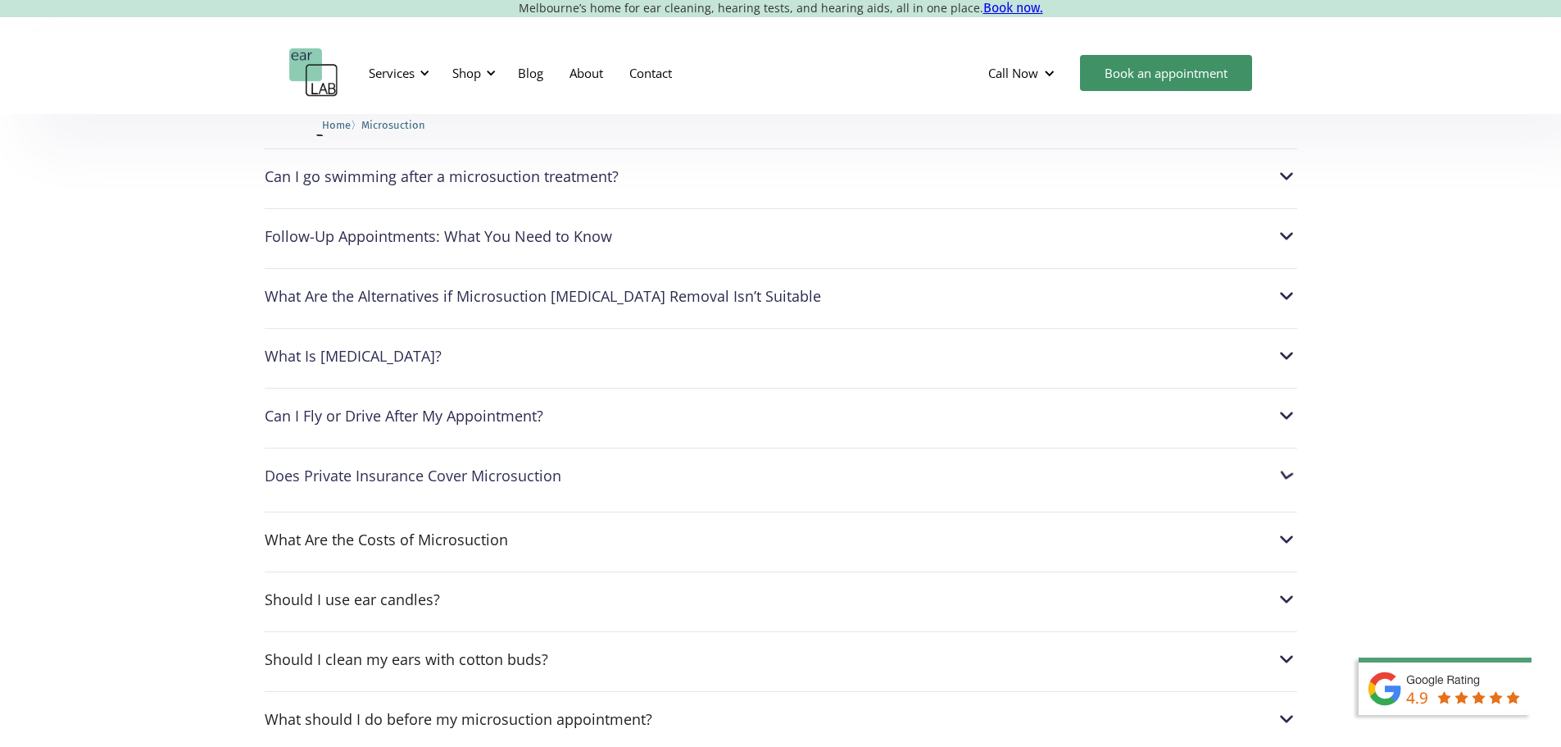
click at [215, 479] on div "FAQs Can I go swimming after a microsuction treatment? After a microsuction pro…" at bounding box center [780, 591] width 1561 height 1151
click at [278, 467] on div "Does Private Insurance Cover Microsuction" at bounding box center [413, 475] width 297 height 16
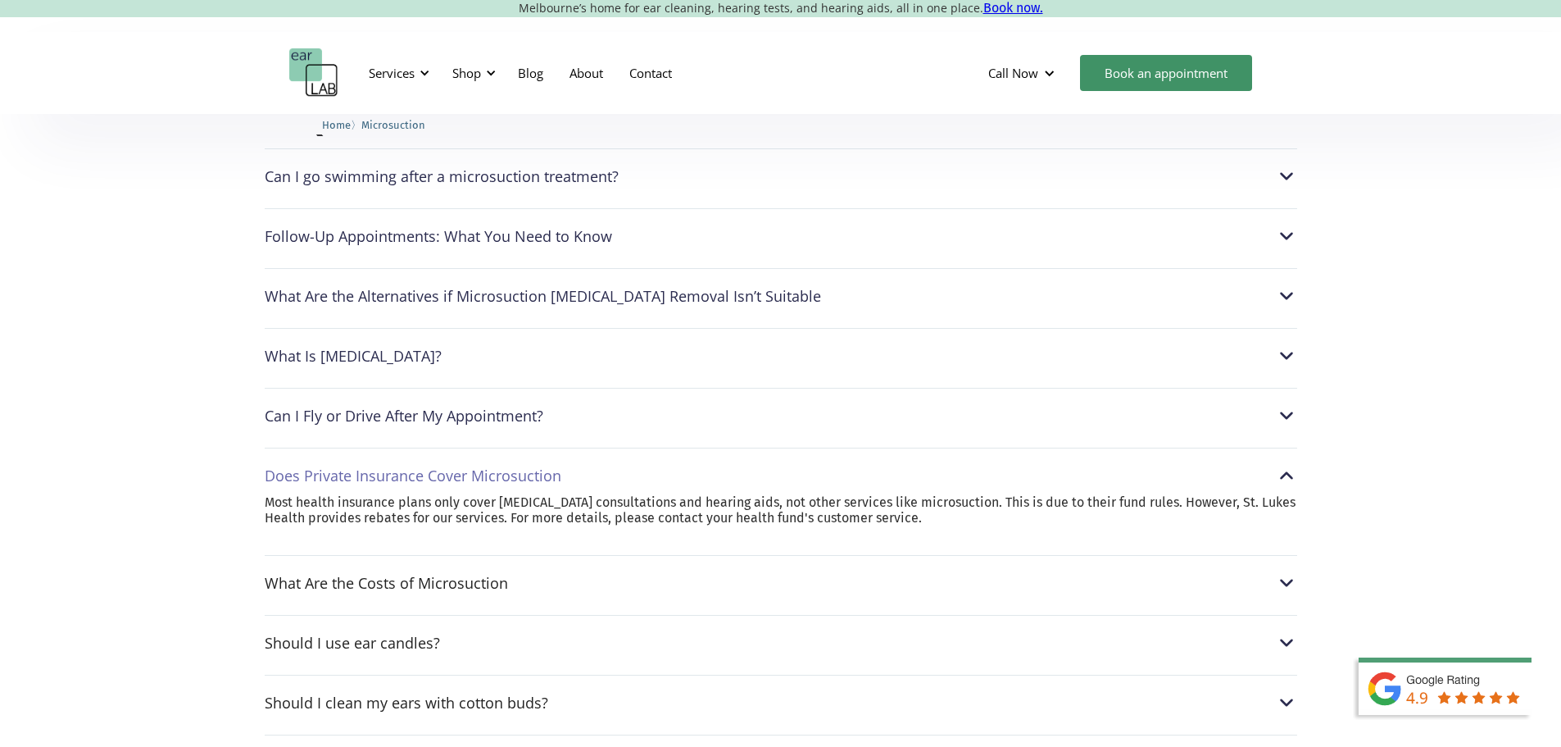
click at [92, 460] on div "FAQs Can I go swimming after a microsuction treatment? After a microsuction pro…" at bounding box center [780, 613] width 1561 height 1195
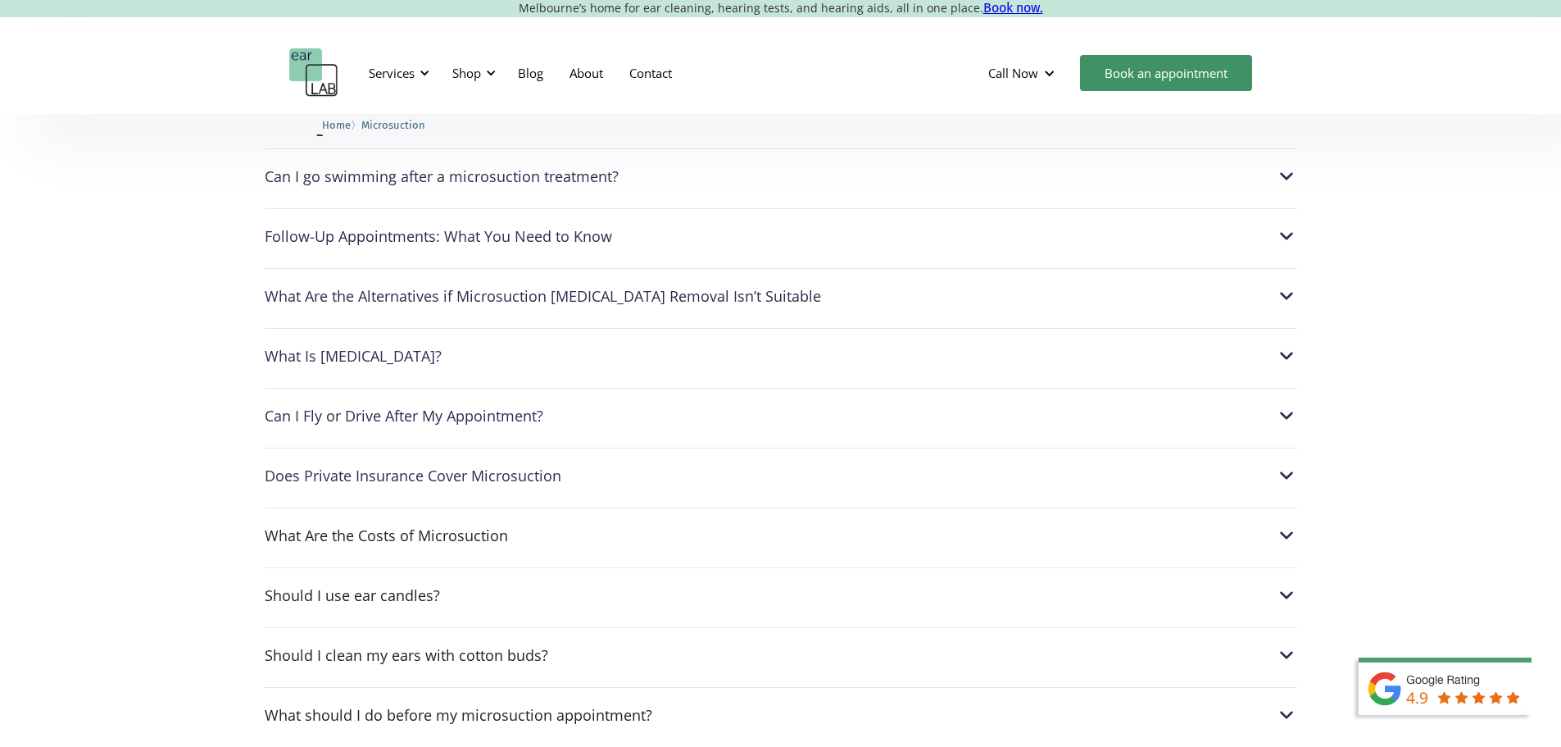
drag, startPoint x: 352, startPoint y: 459, endPoint x: 341, endPoint y: 470, distance: 15.1
click at [341, 470] on div "Can I go swimming after a microsuction treatment? After a microsuction procedur…" at bounding box center [781, 590] width 1033 height 884
click at [341, 467] on div "Does Private Insurance Cover Microsuction" at bounding box center [413, 475] width 297 height 16
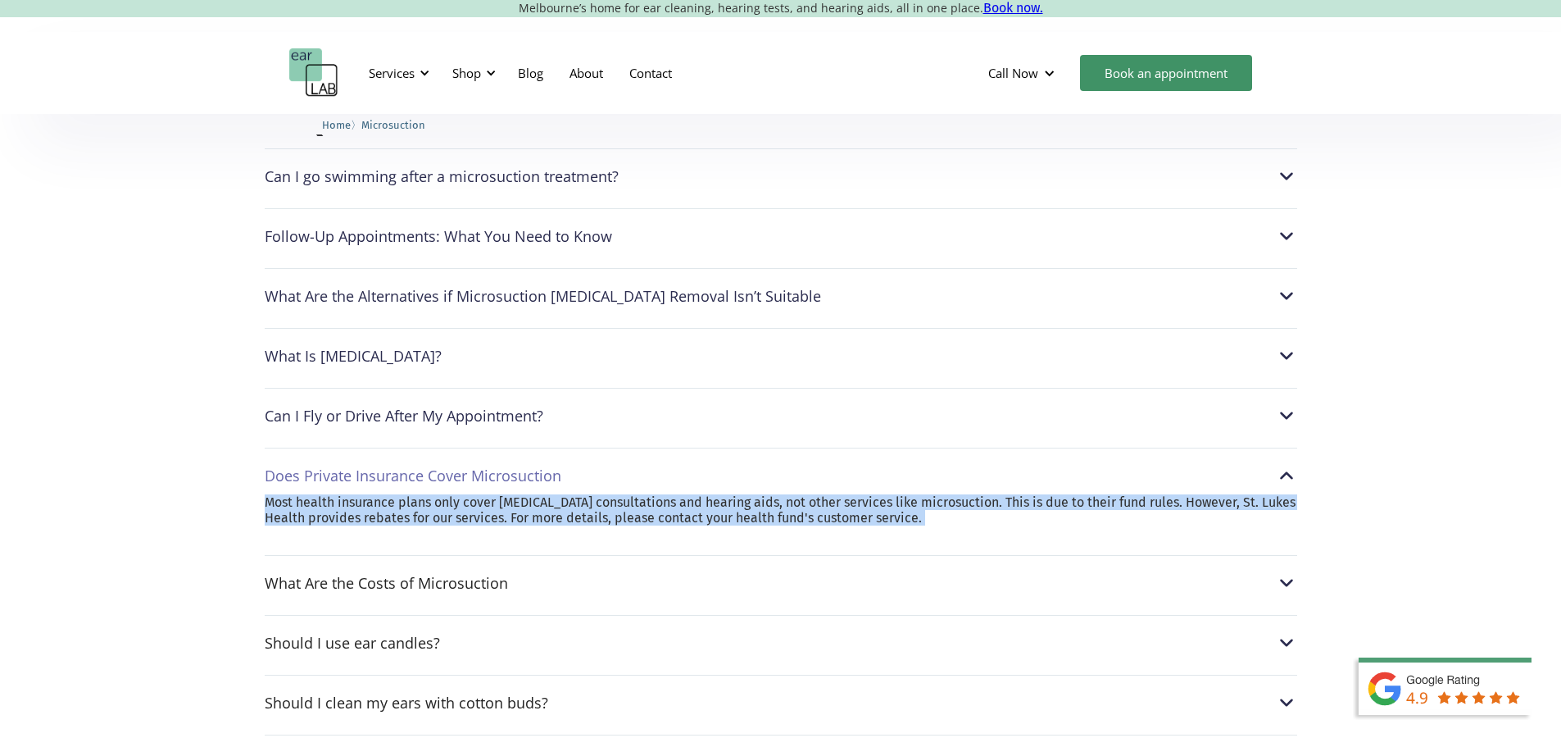
click at [329, 494] on p "Most health insurance plans only cover audiology consultations and hearing aids…" at bounding box center [781, 509] width 1033 height 31
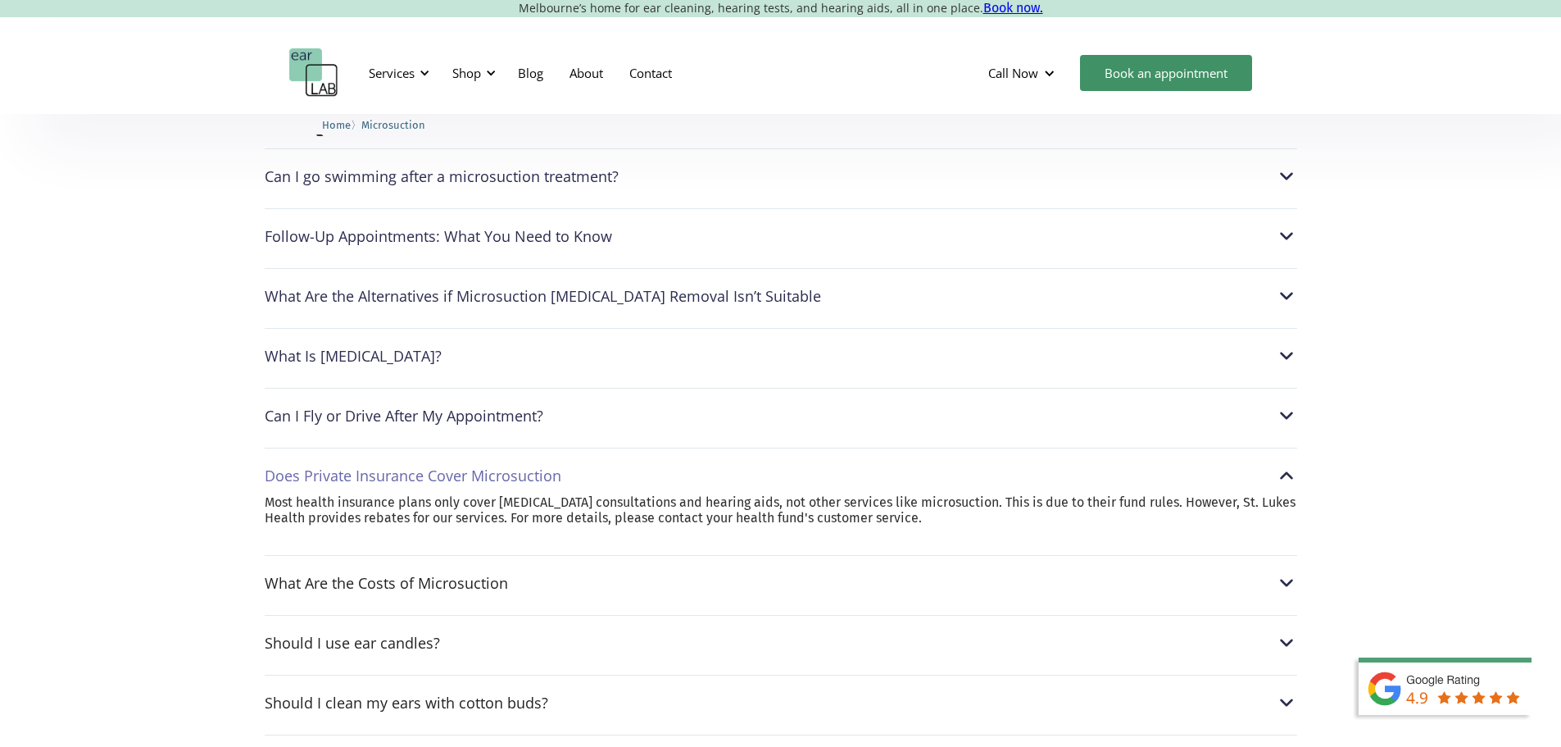
scroll to position [4098, 0]
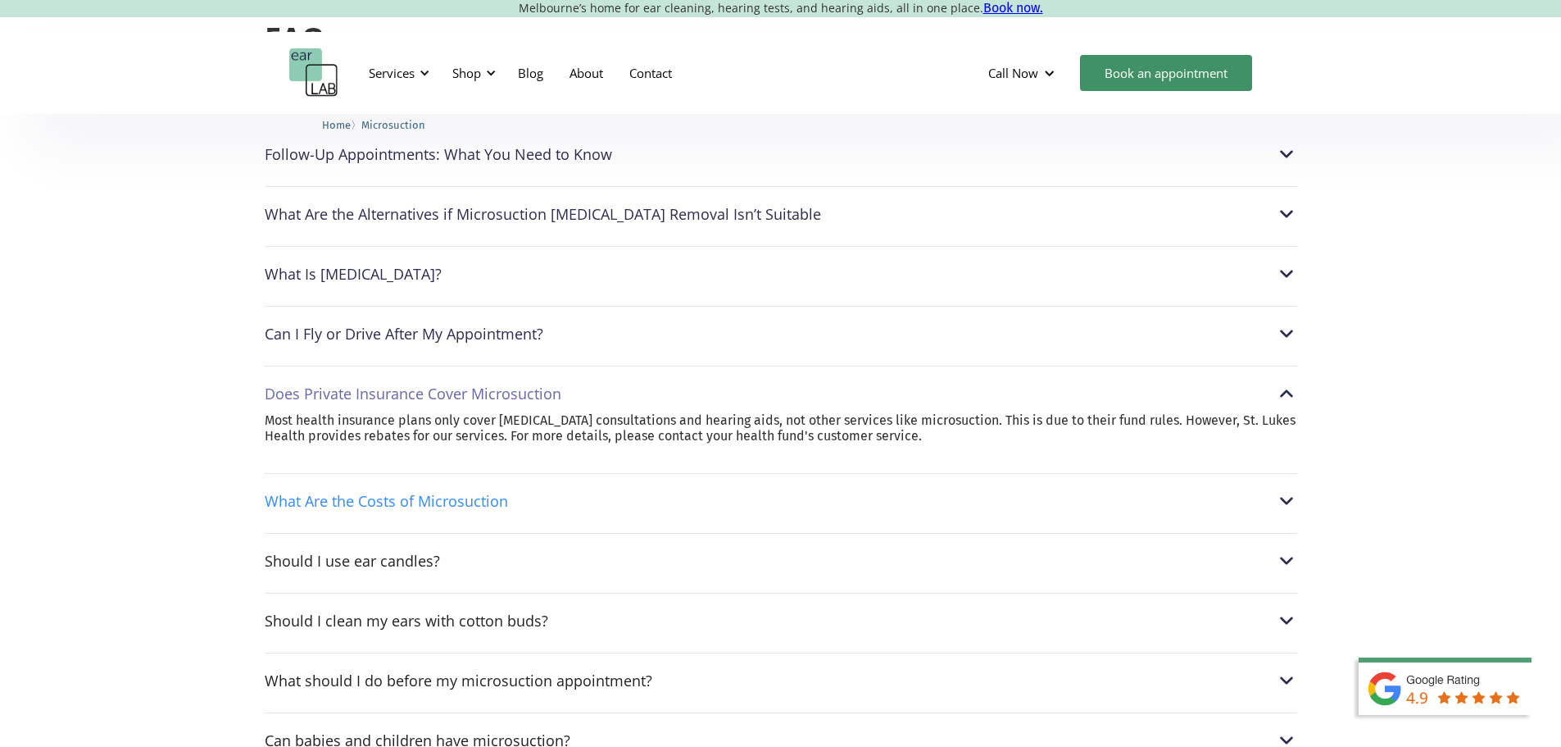
click at [343, 493] on div "What Are the Costs of Microsuction" at bounding box center [386, 501] width 243 height 16
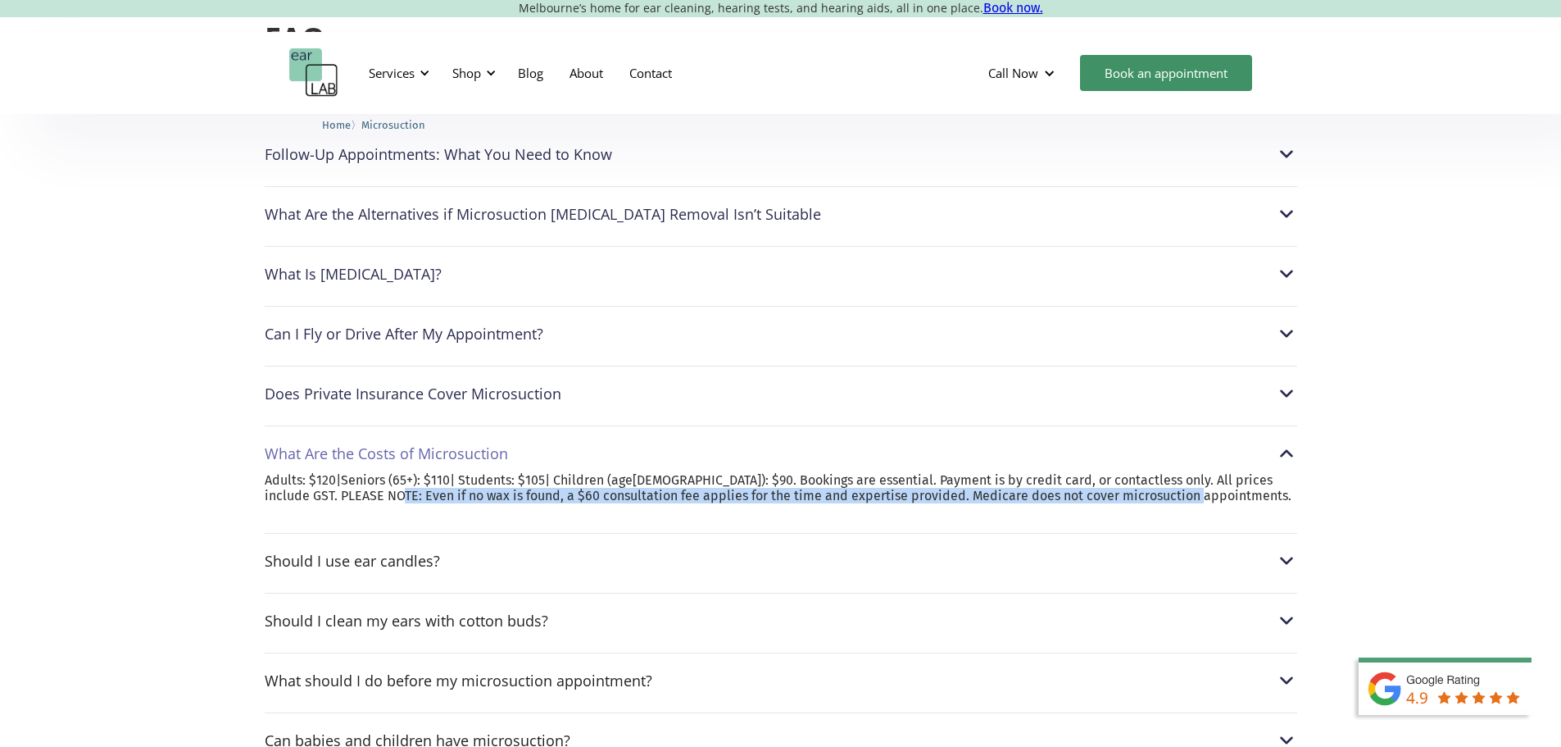
click at [553, 475] on p "Adults: $120|Seniors (65+): $110| Students: $105| Children (age10-16): $90. Boo…" at bounding box center [781, 487] width 1033 height 31
click at [551, 481] on p "Adults: $120|Seniors (65+): $110| Students: $105| Children (age10-16): $90. Boo…" at bounding box center [781, 487] width 1033 height 31
click at [562, 443] on div "What Are the Costs of Microsuction" at bounding box center [781, 453] width 1033 height 21
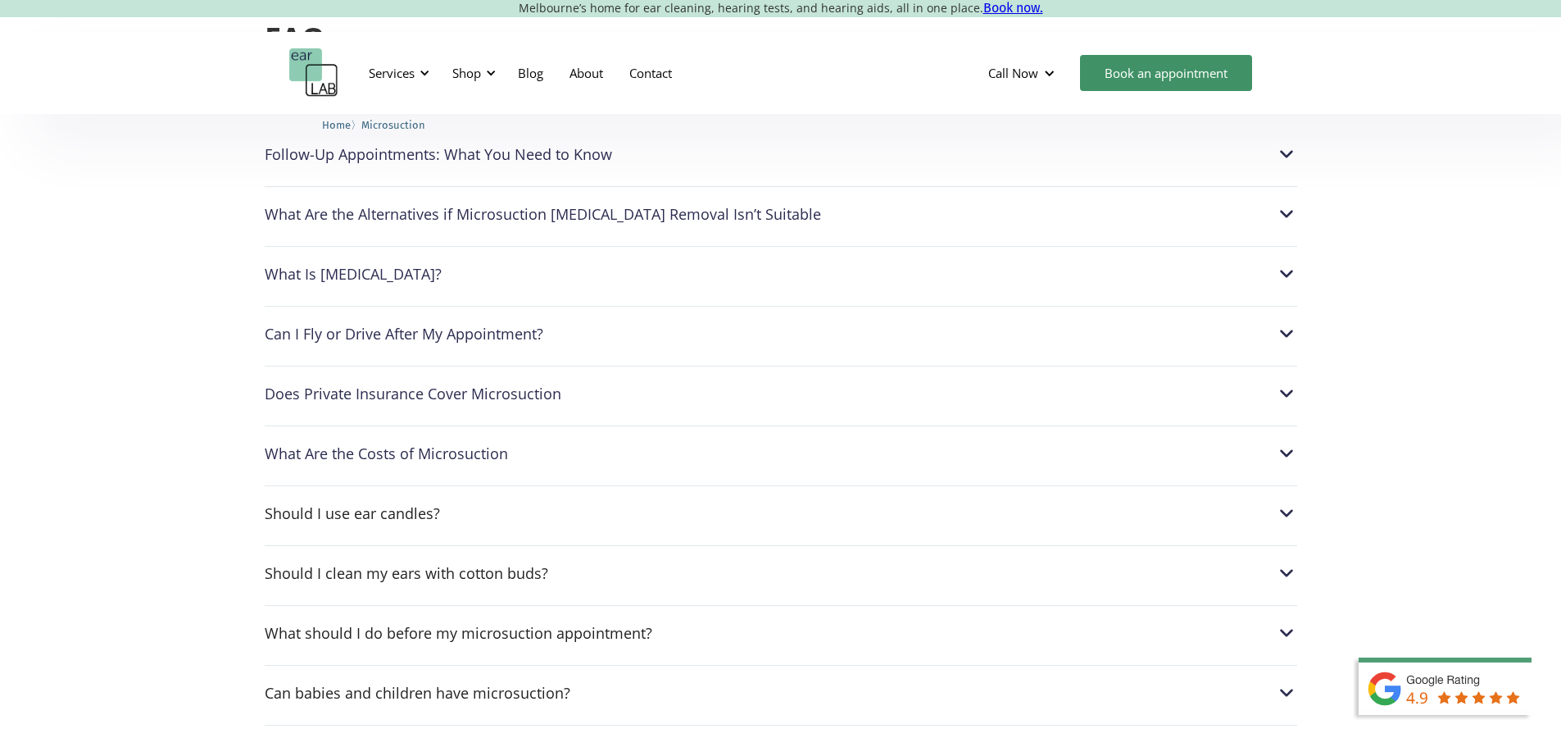
click at [546, 494] on div "Should I use ear candles? Ear candles are more dangerous than they look. They c…" at bounding box center [781, 508] width 1033 height 47
click at [540, 502] on div "Should I use ear candles?" at bounding box center [781, 512] width 1033 height 21
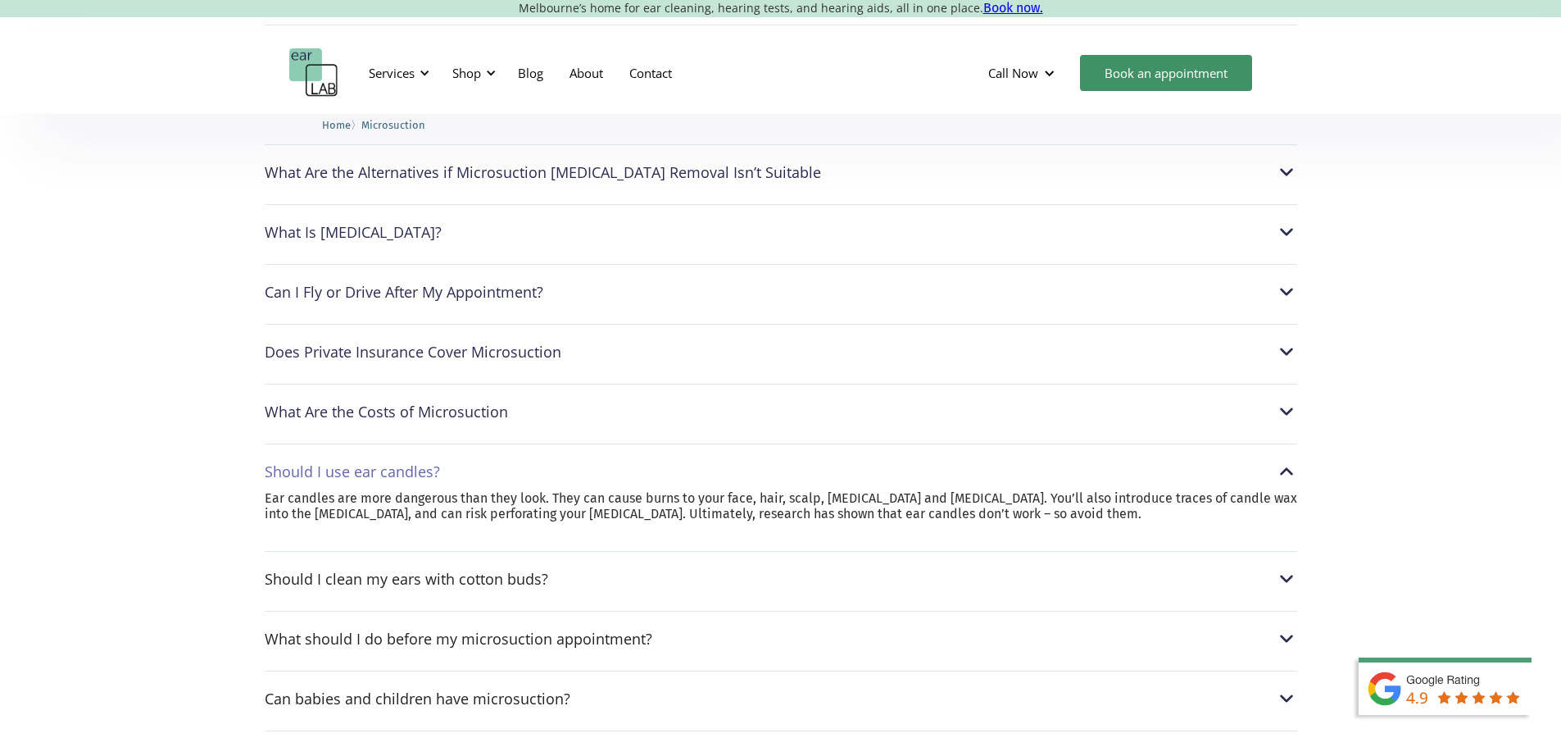
scroll to position [4180, 0]
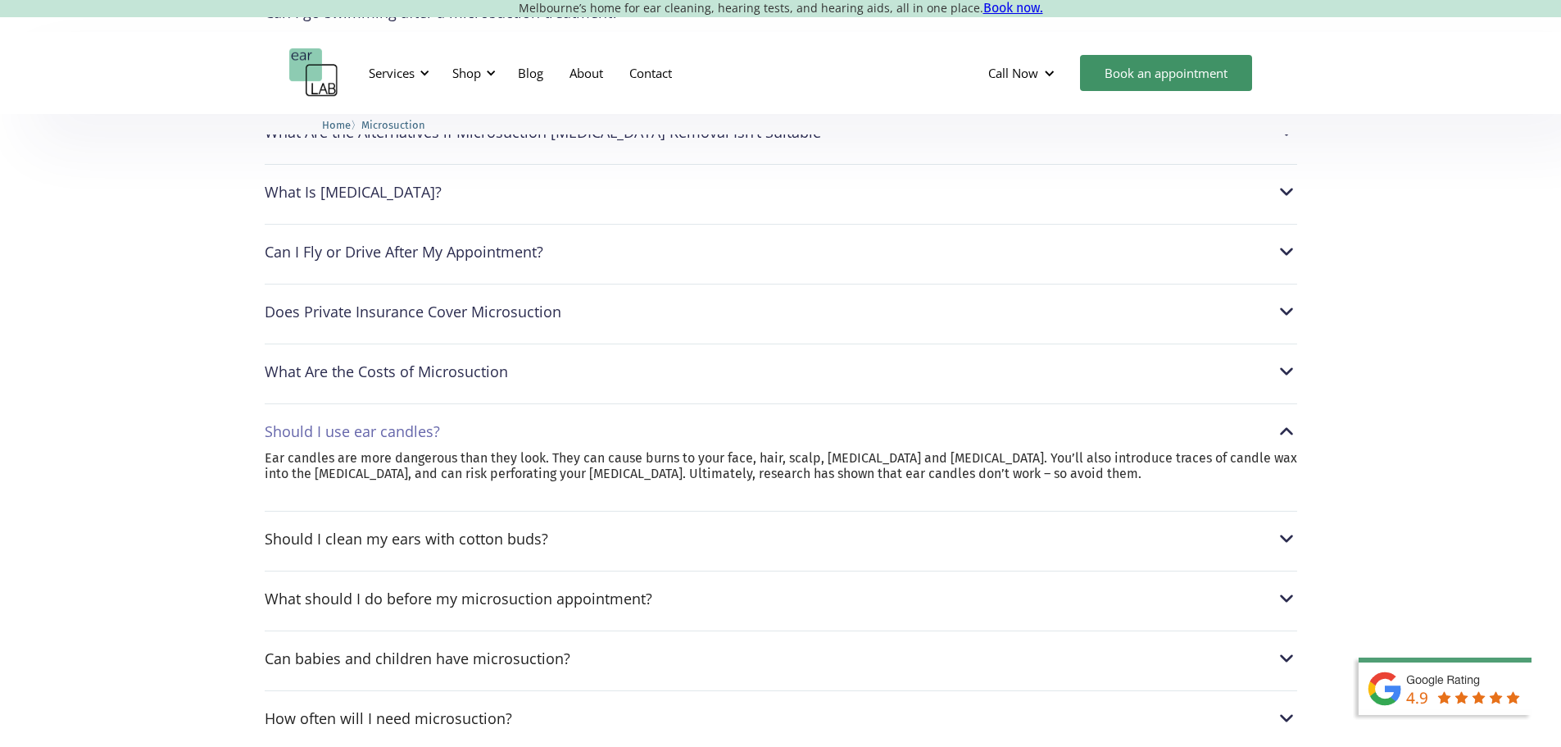
click at [422, 423] on div "Should I use ear candles?" at bounding box center [352, 431] width 175 height 16
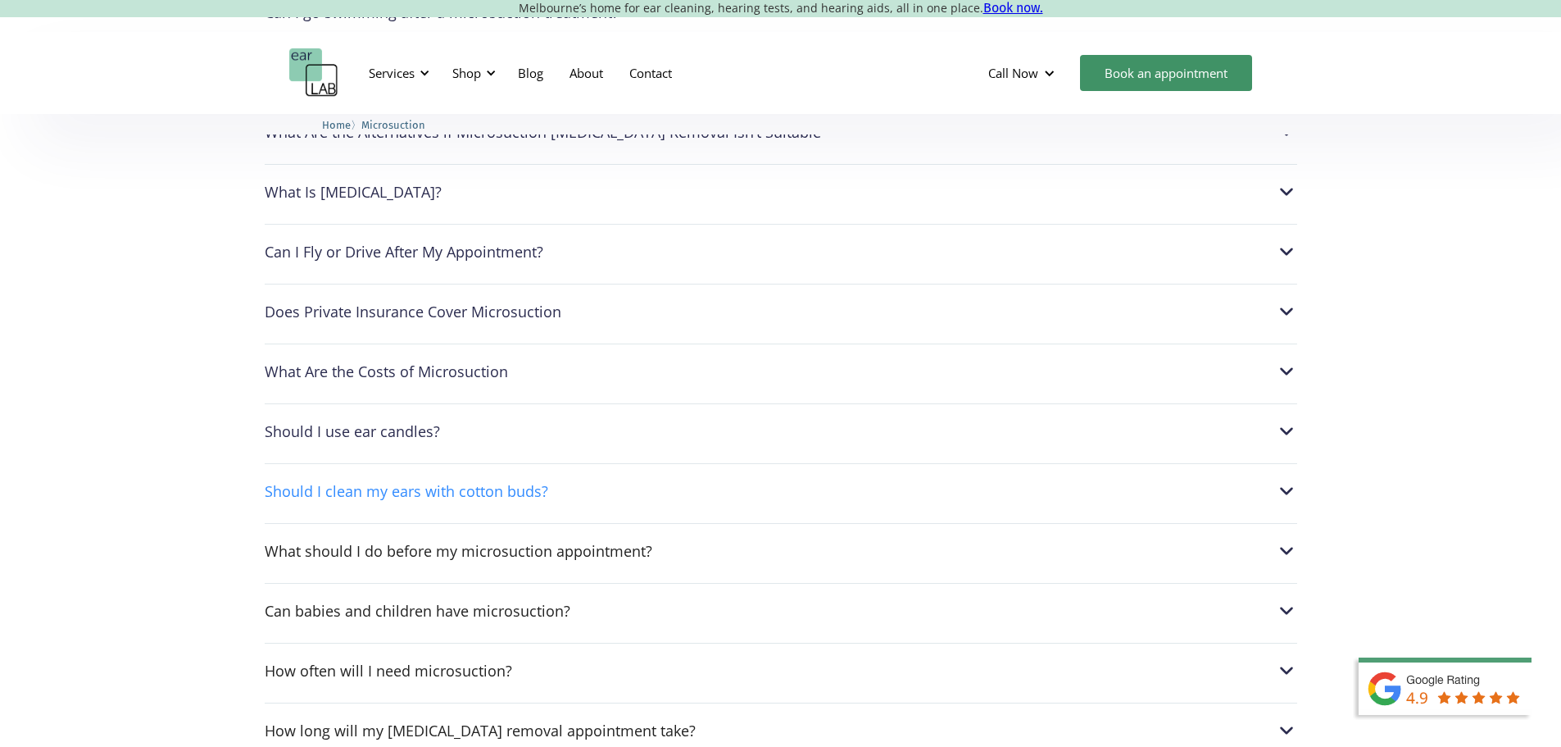
click at [445, 483] on div "Should I clean my ears with cotton buds?" at bounding box center [407, 491] width 284 height 16
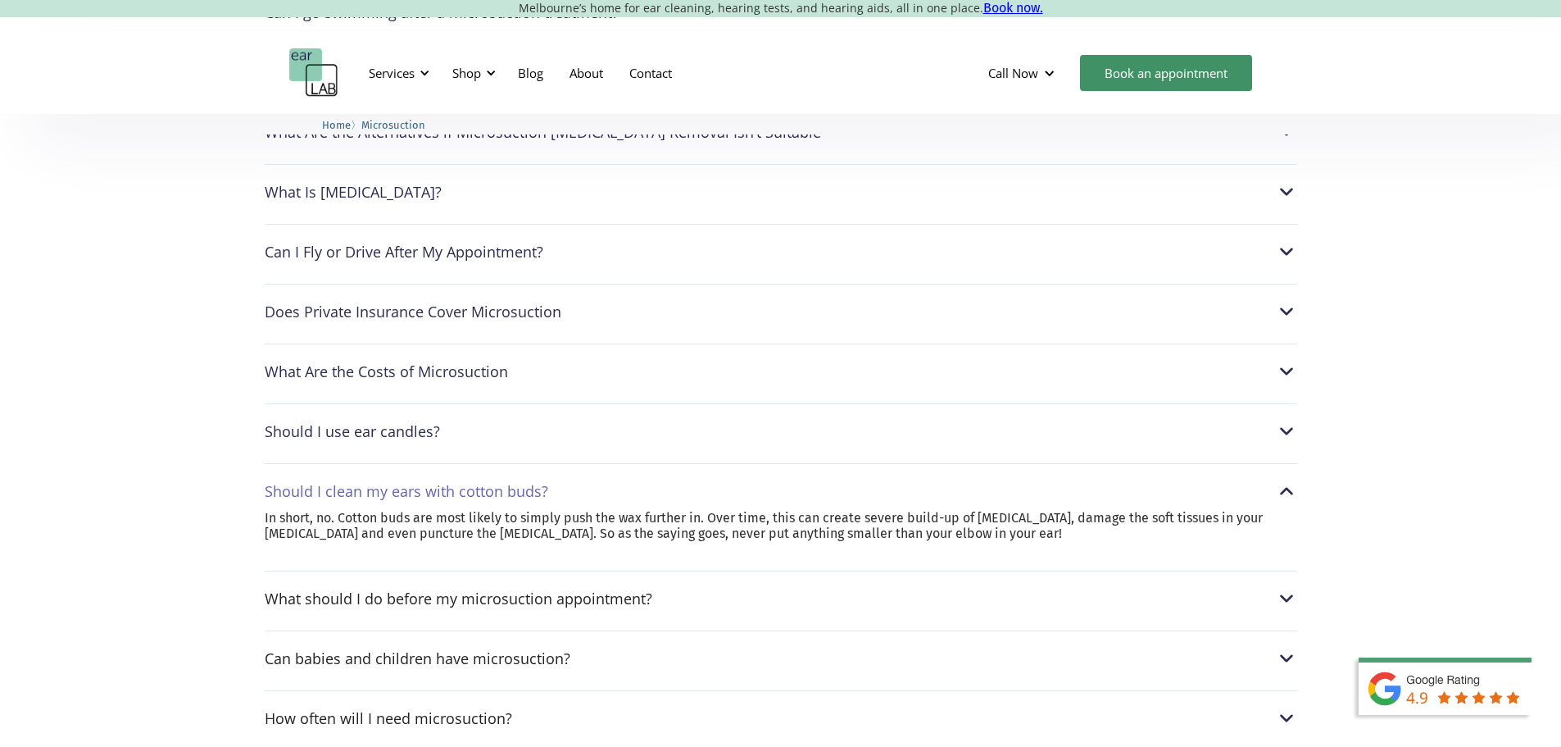
click at [318, 483] on div "Should I clean my ears with cotton buds?" at bounding box center [407, 491] width 284 height 16
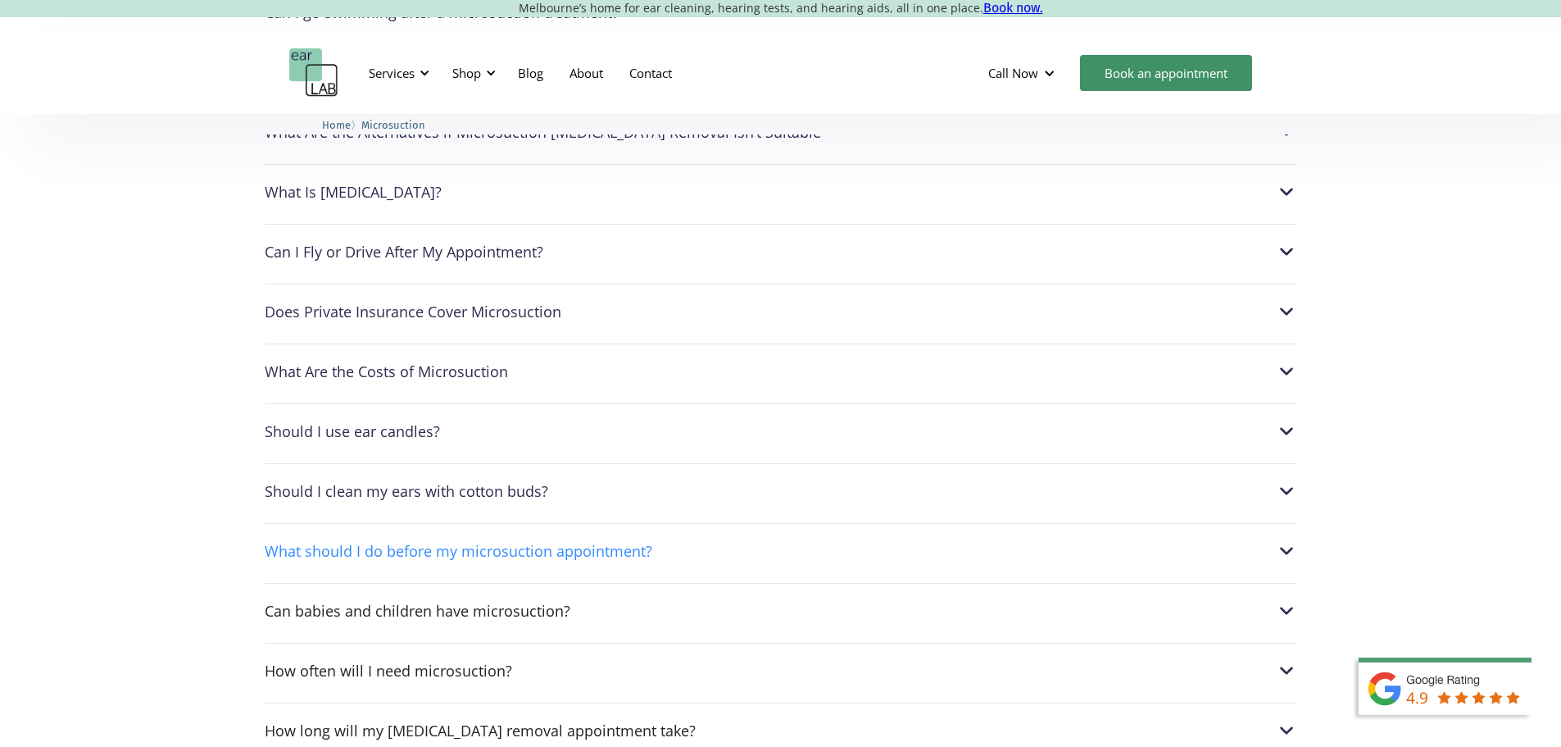
click at [311, 543] on div "What should I do before my microsuction appointment?" at bounding box center [459, 551] width 388 height 16
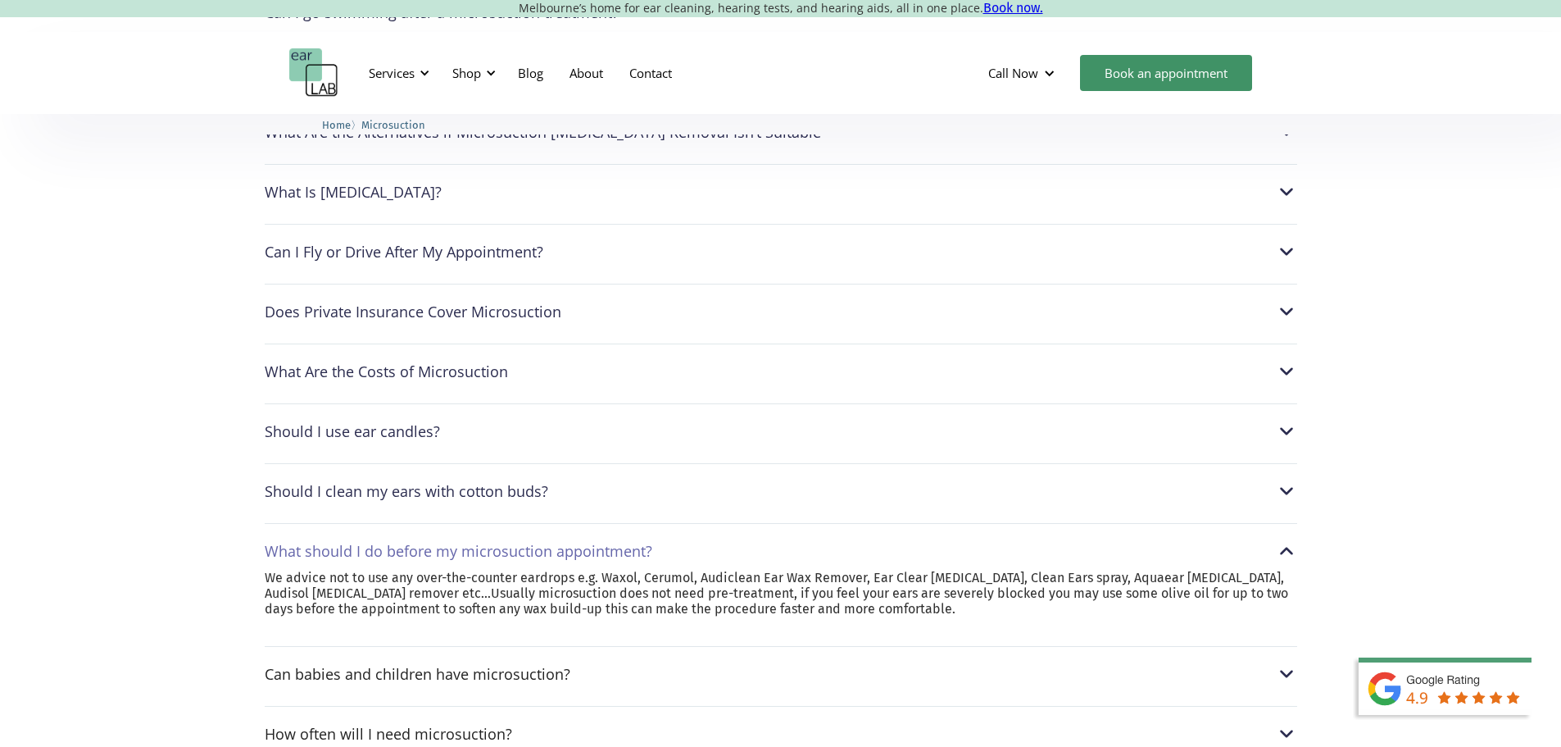
click at [311, 543] on div "What should I do before my microsuction appointment?" at bounding box center [459, 551] width 388 height 16
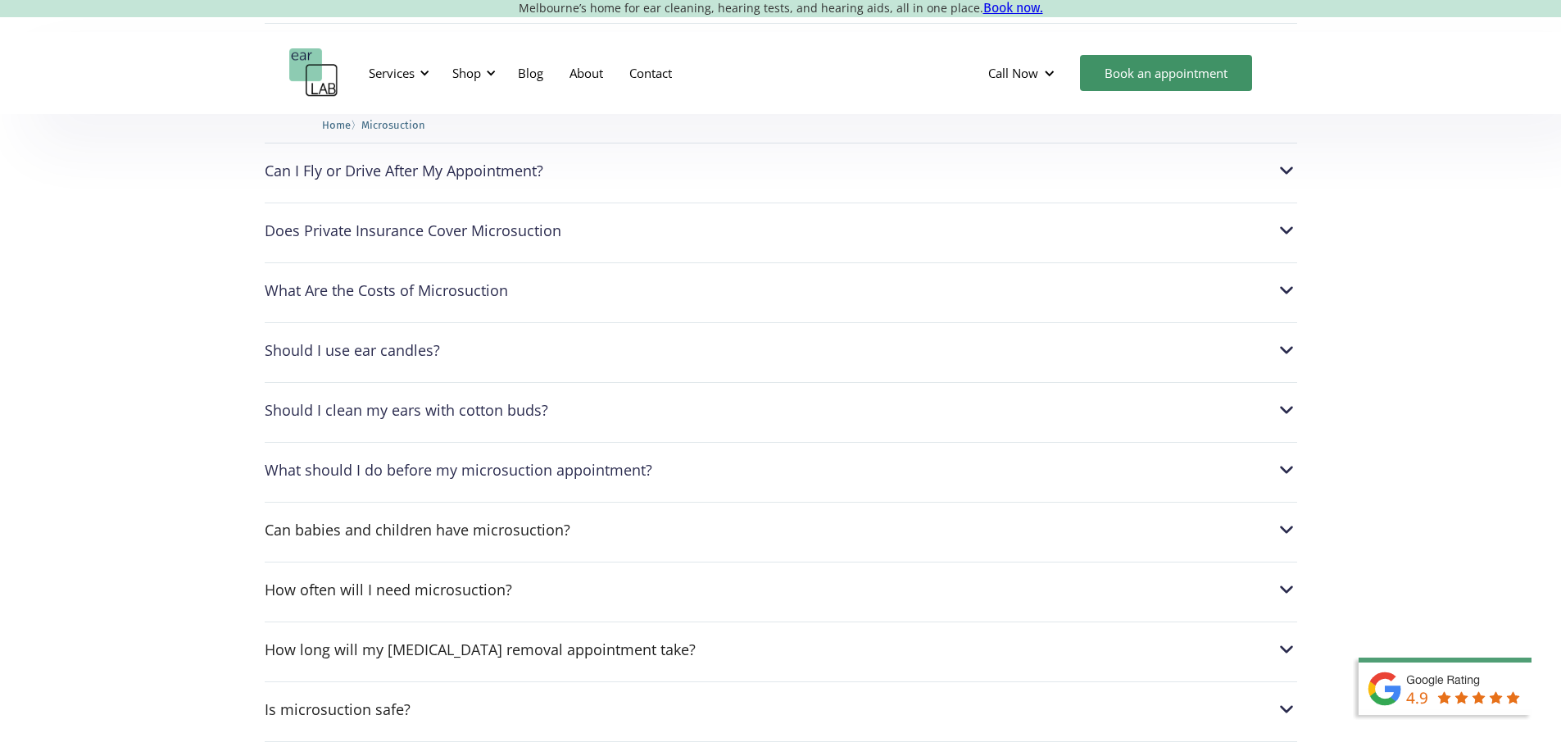
scroll to position [4262, 0]
click at [338, 580] on div "How often will I need microsuction?" at bounding box center [389, 588] width 248 height 16
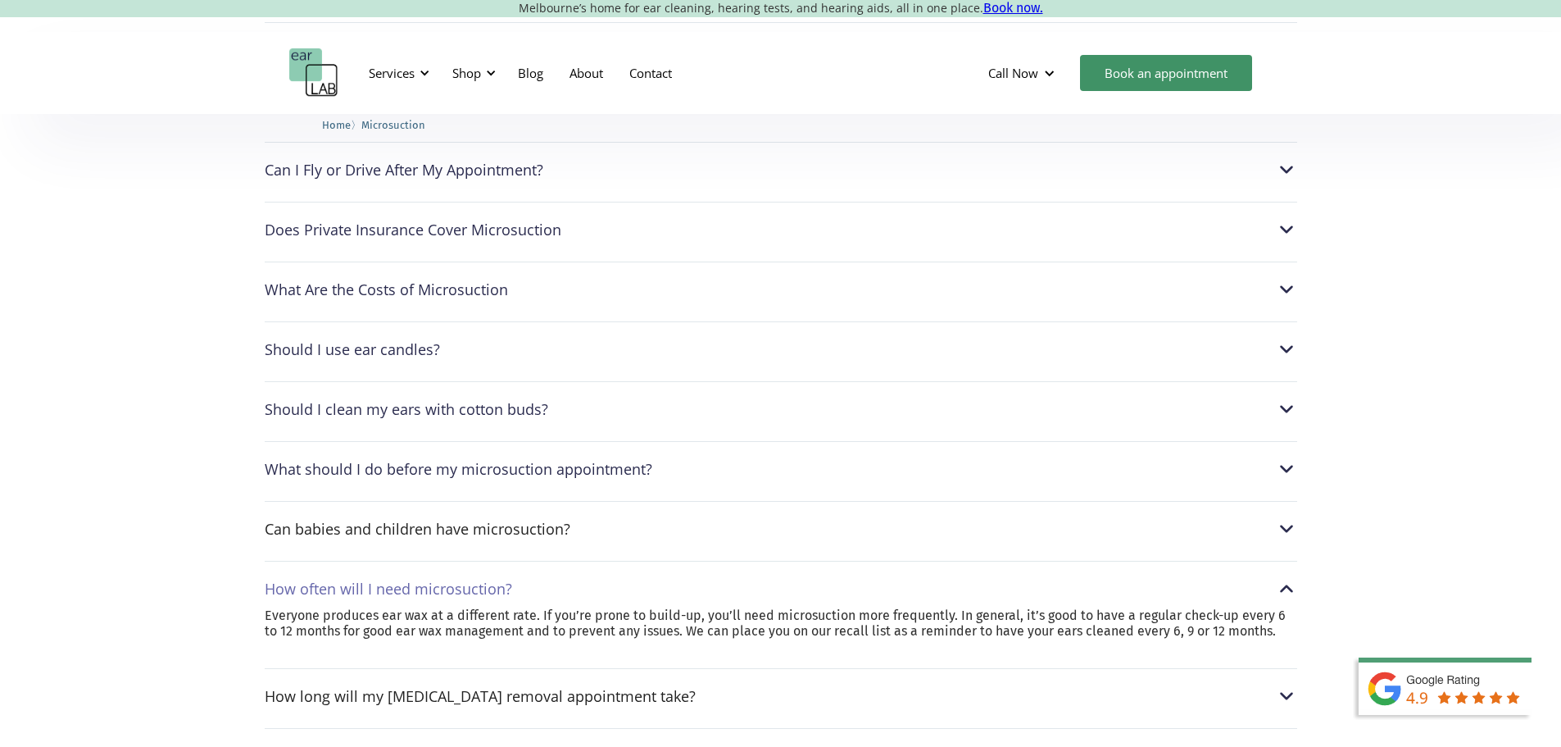
drag, startPoint x: 617, startPoint y: 624, endPoint x: 607, endPoint y: 614, distance: 14.5
click at [607, 614] on p "Everyone produces ear wax at a different rate. If you’re prone to build-up, you…" at bounding box center [781, 622] width 1033 height 31
click at [509, 580] on div "How often will I need microsuction?" at bounding box center [389, 588] width 248 height 16
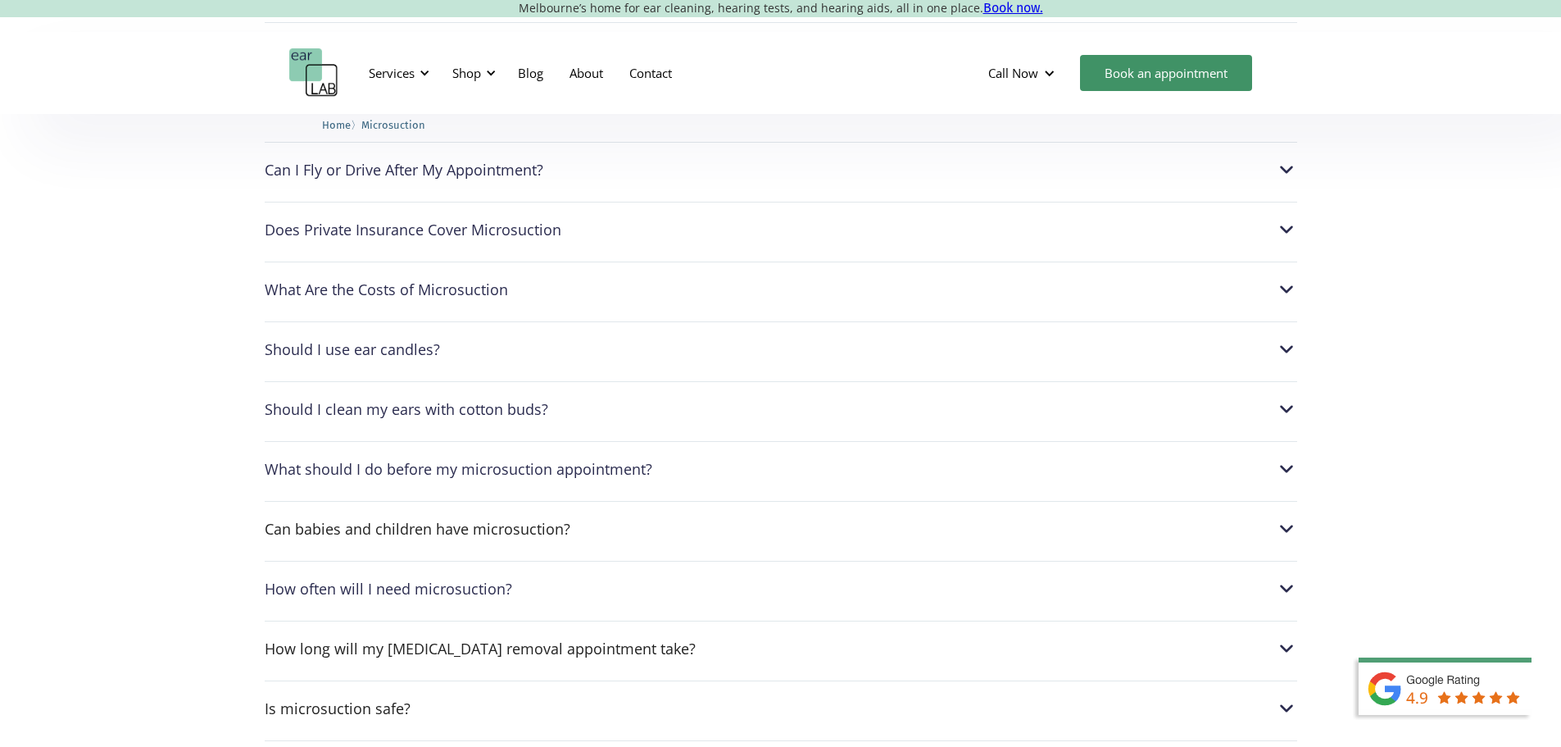
scroll to position [4344, 0]
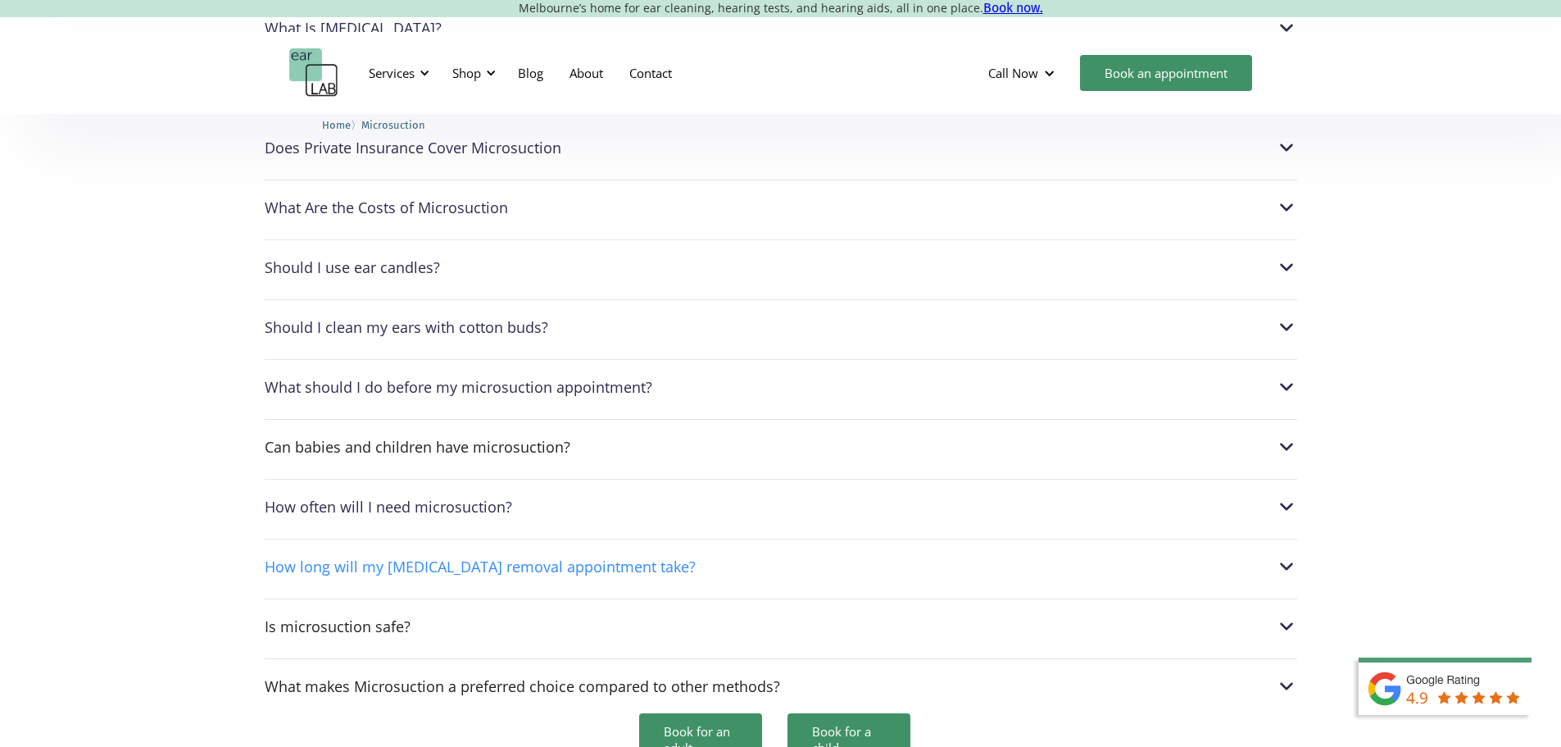
click at [436, 558] on div "How long will my earwax removal appointment take?" at bounding box center [480, 566] width 431 height 16
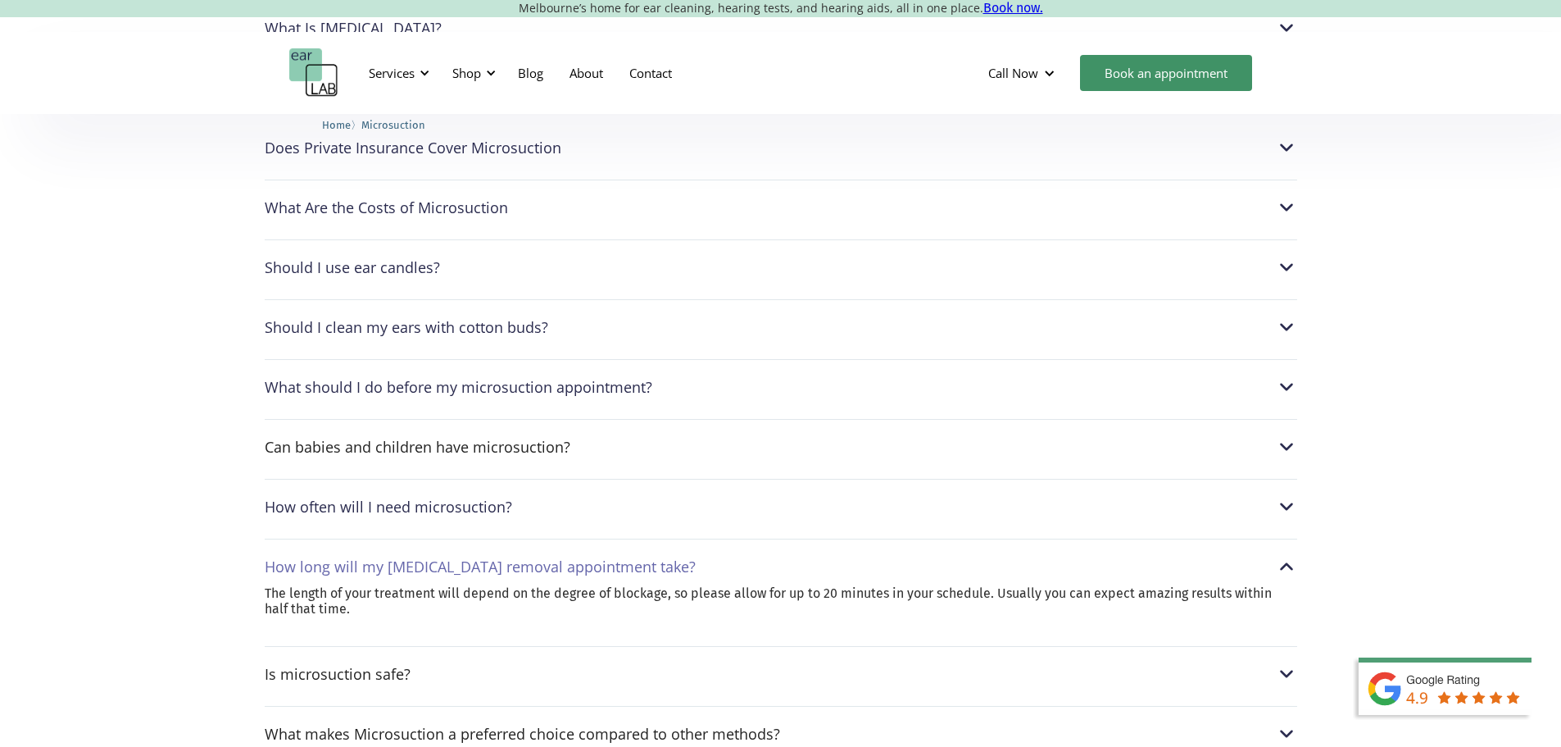
click at [436, 558] on div "How long will my earwax removal appointment take?" at bounding box center [480, 566] width 431 height 16
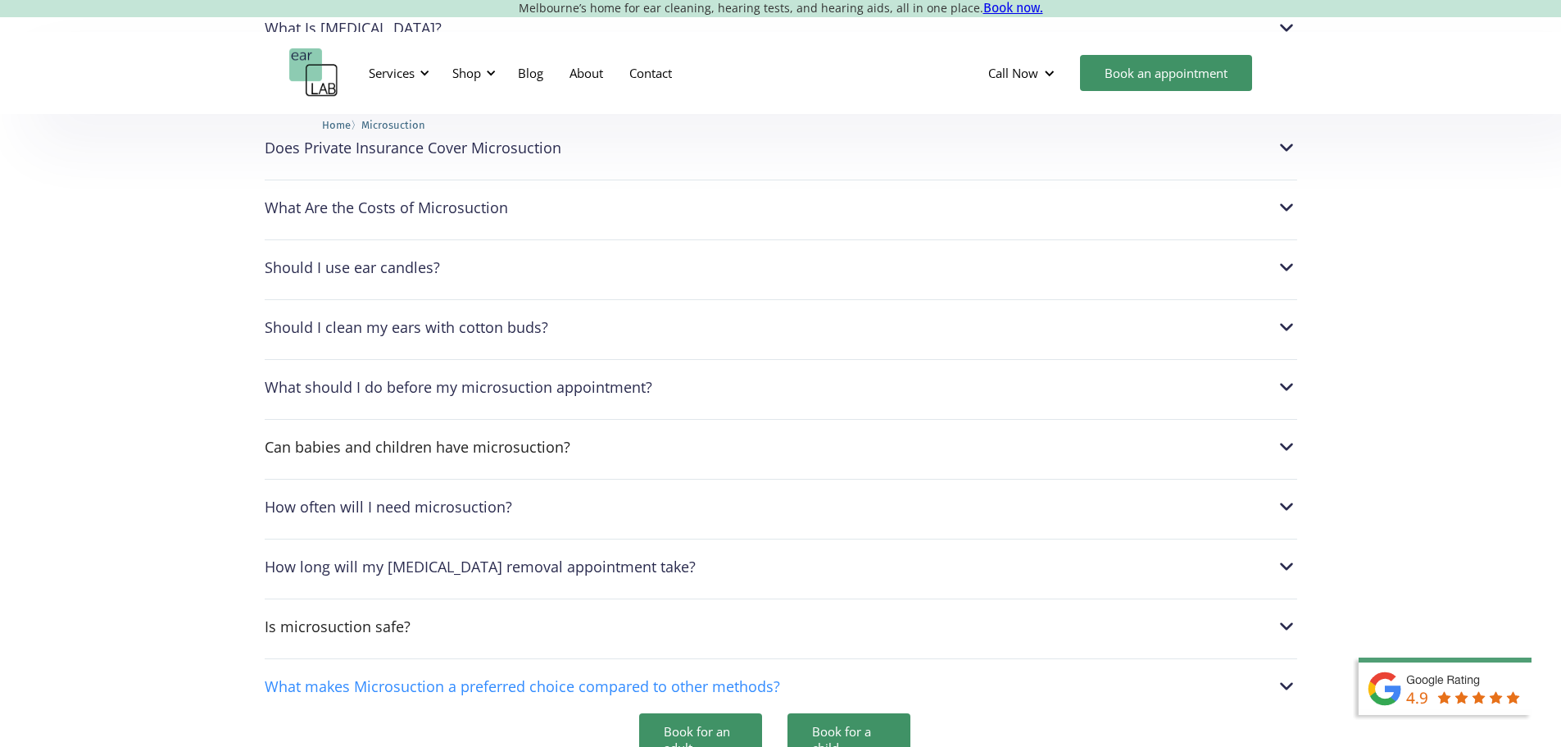
click at [446, 678] on div "What makes Microsuction a preferred choice compared to other methods?" at bounding box center [522, 686] width 515 height 16
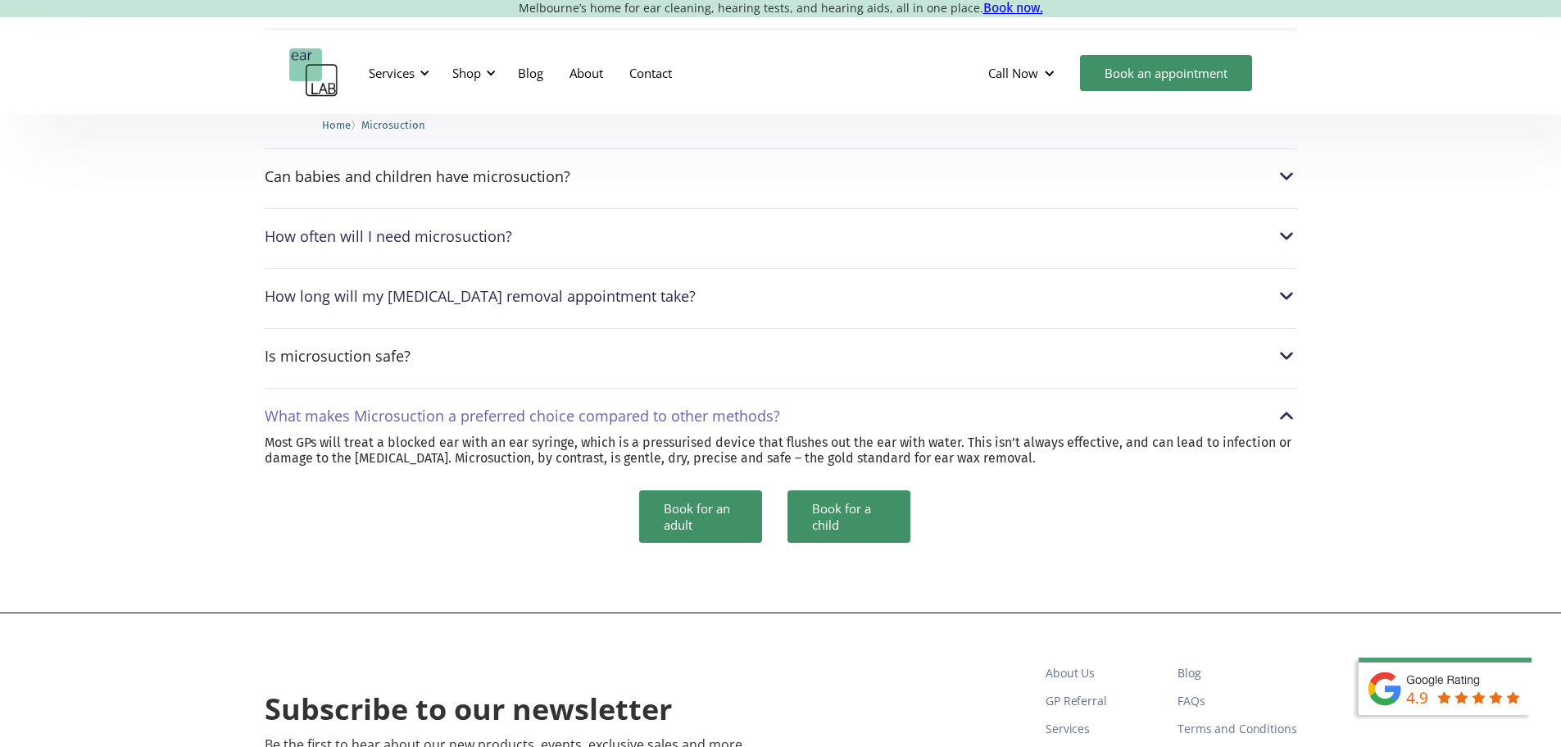
scroll to position [4671, 0]
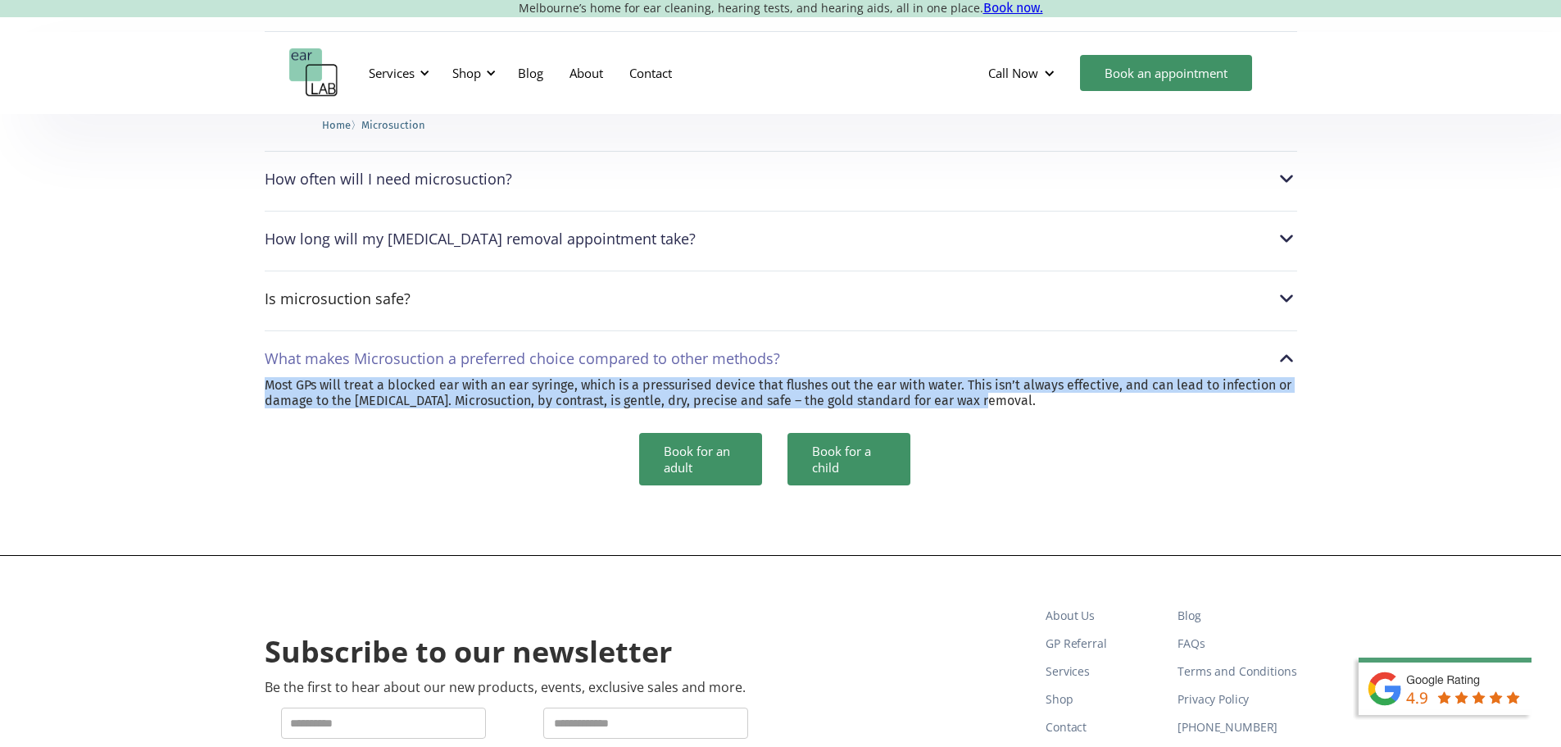
drag, startPoint x: 266, startPoint y: 354, endPoint x: 1324, endPoint y: 366, distance: 1057.3
